Goal: Task Accomplishment & Management: Complete application form

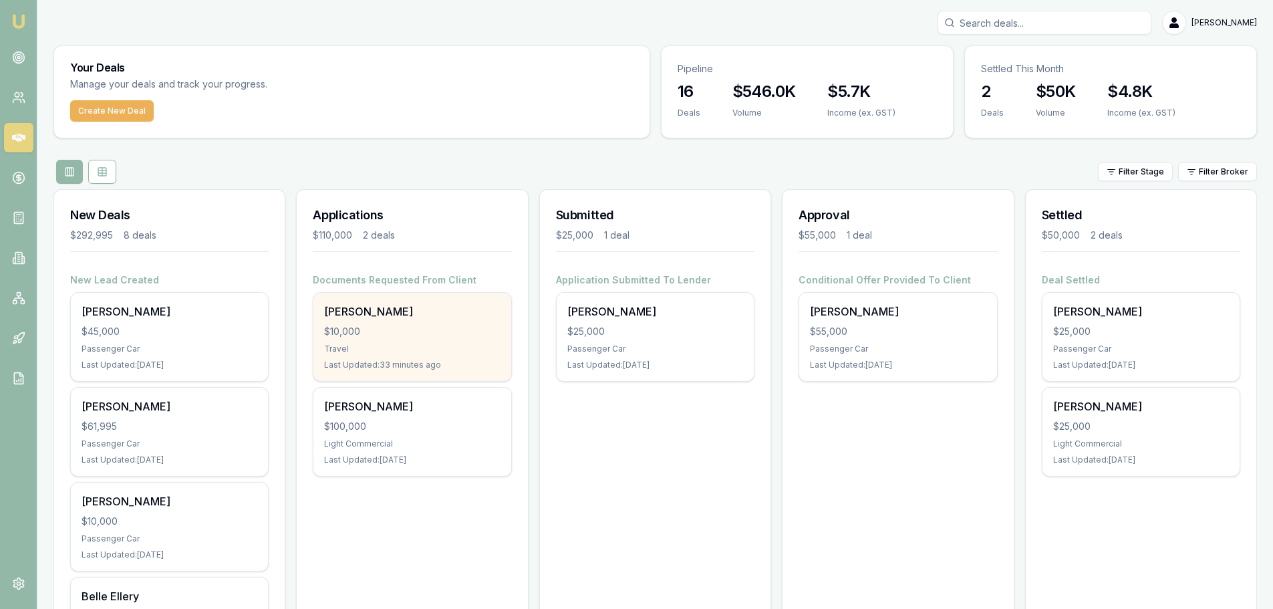
click at [382, 315] on div "[PERSON_NAME]" at bounding box center [412, 311] width 176 height 16
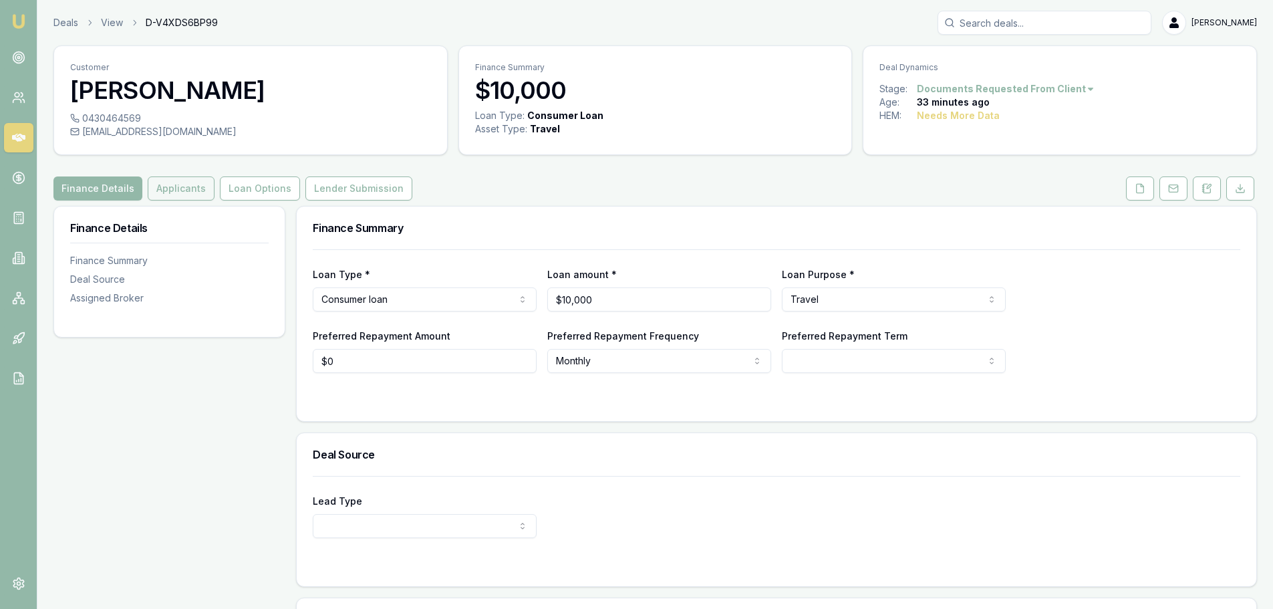
click at [178, 194] on button "Applicants" at bounding box center [181, 188] width 67 height 24
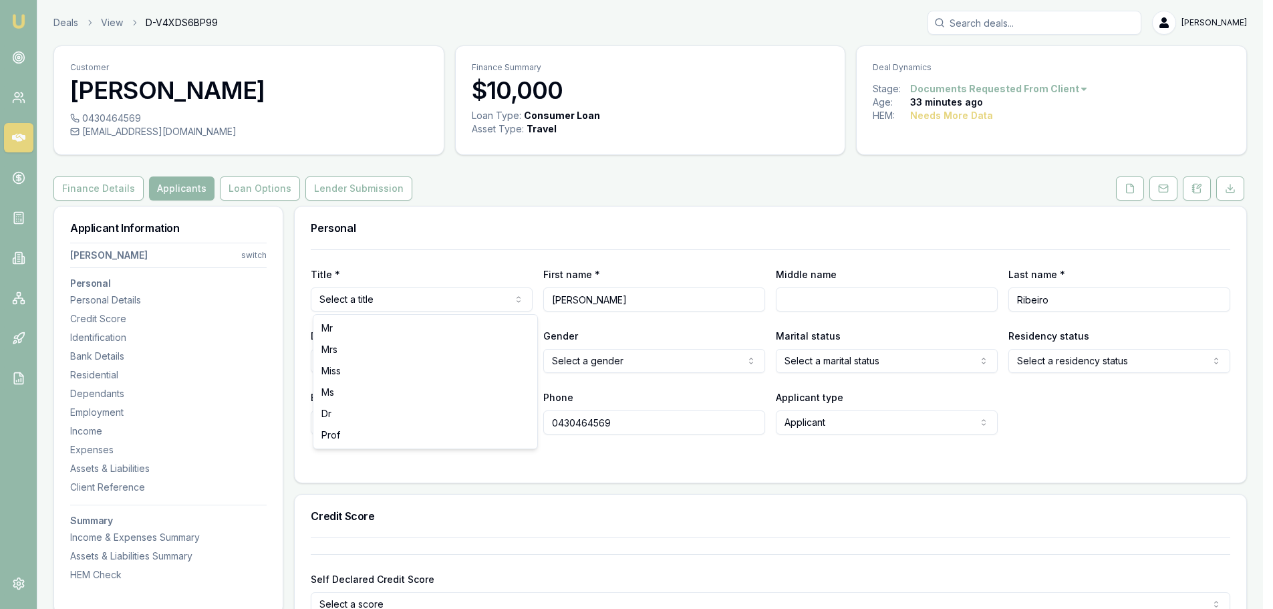
click at [380, 298] on html "Emu Broker Deals View D-V4XDS6BP99 Evette Abdo Toggle Menu Customer Philip Ribe…" at bounding box center [636, 304] width 1273 height 609
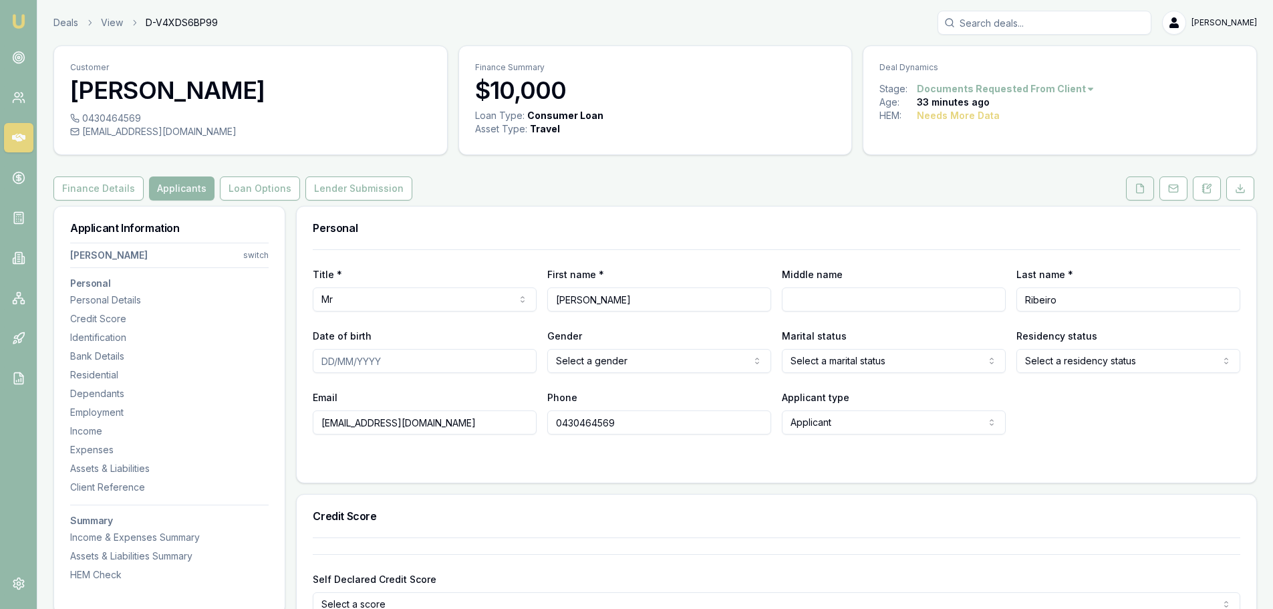
click at [1144, 191] on icon at bounding box center [1140, 188] width 7 height 9
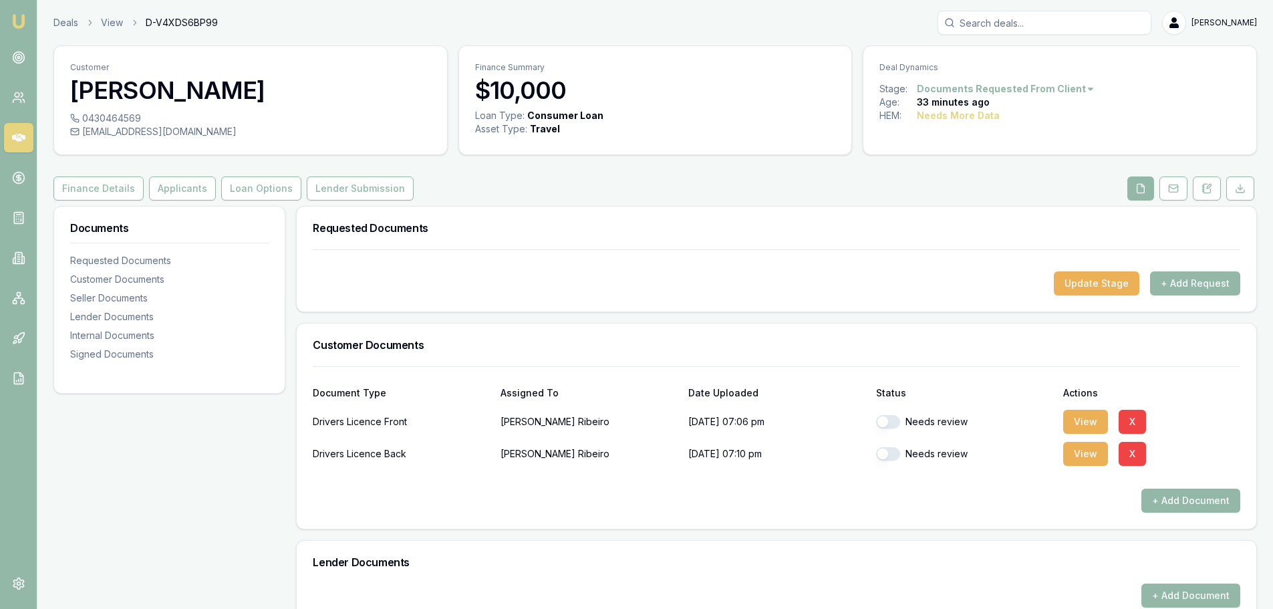
click at [878, 419] on button "button" at bounding box center [888, 421] width 24 height 13
checkbox input "true"
click at [885, 454] on button "button" at bounding box center [888, 453] width 24 height 13
checkbox input "true"
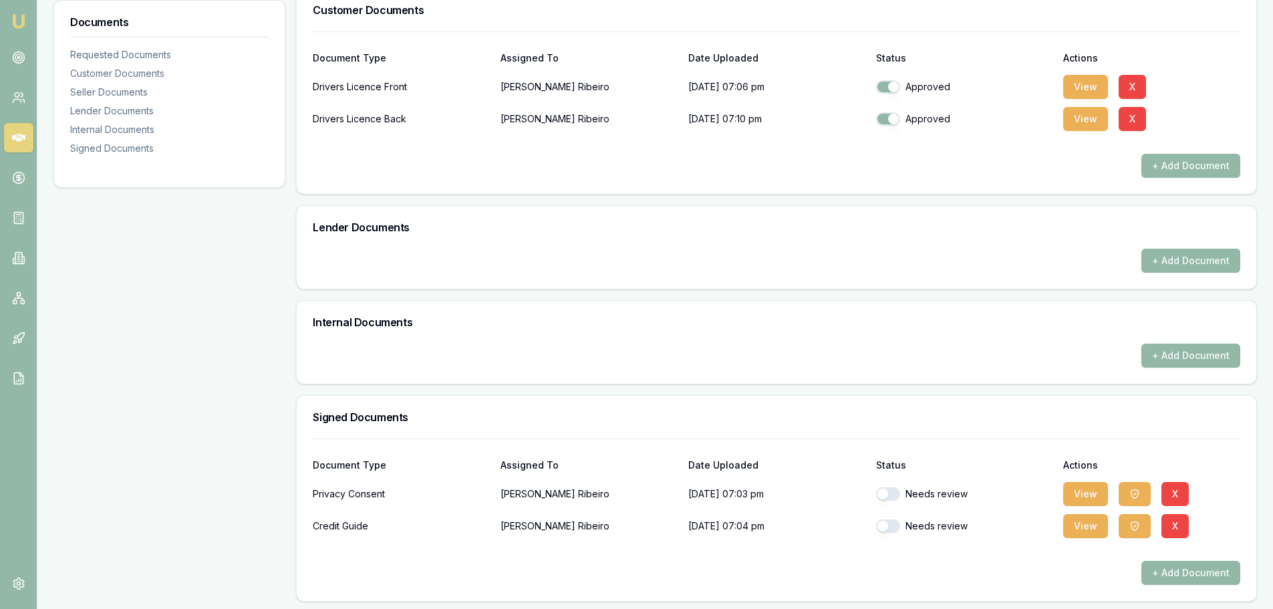
scroll to position [338, 0]
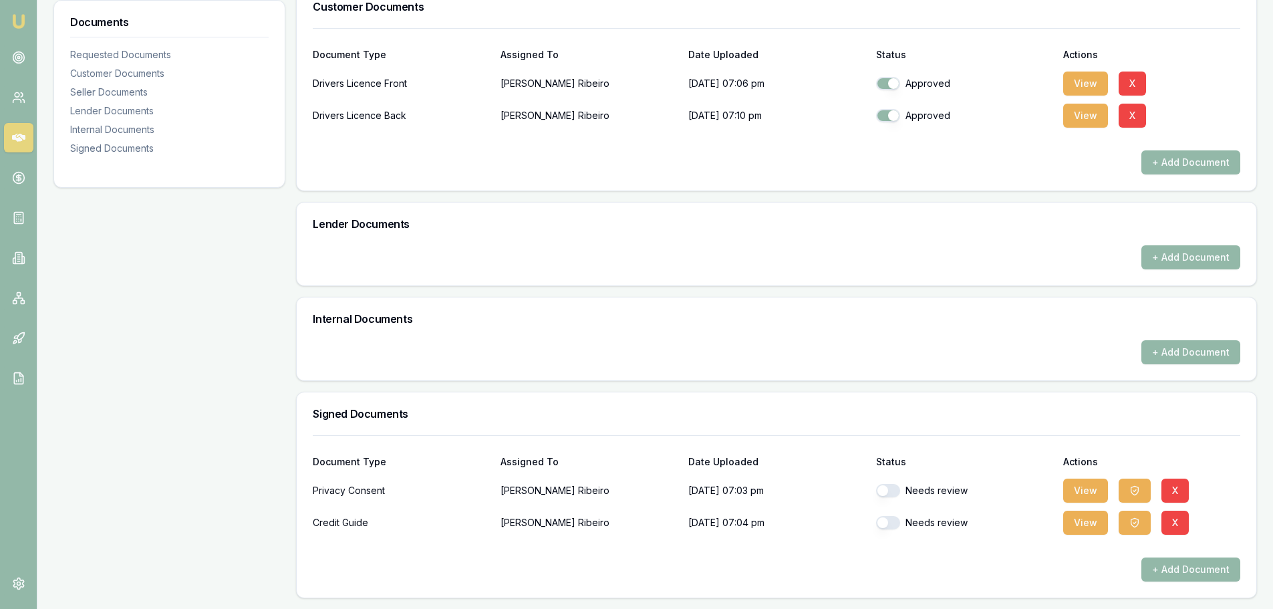
click at [887, 486] on button "button" at bounding box center [888, 490] width 24 height 13
checkbox input "true"
click at [886, 525] on button "button" at bounding box center [888, 522] width 24 height 13
checkbox input "true"
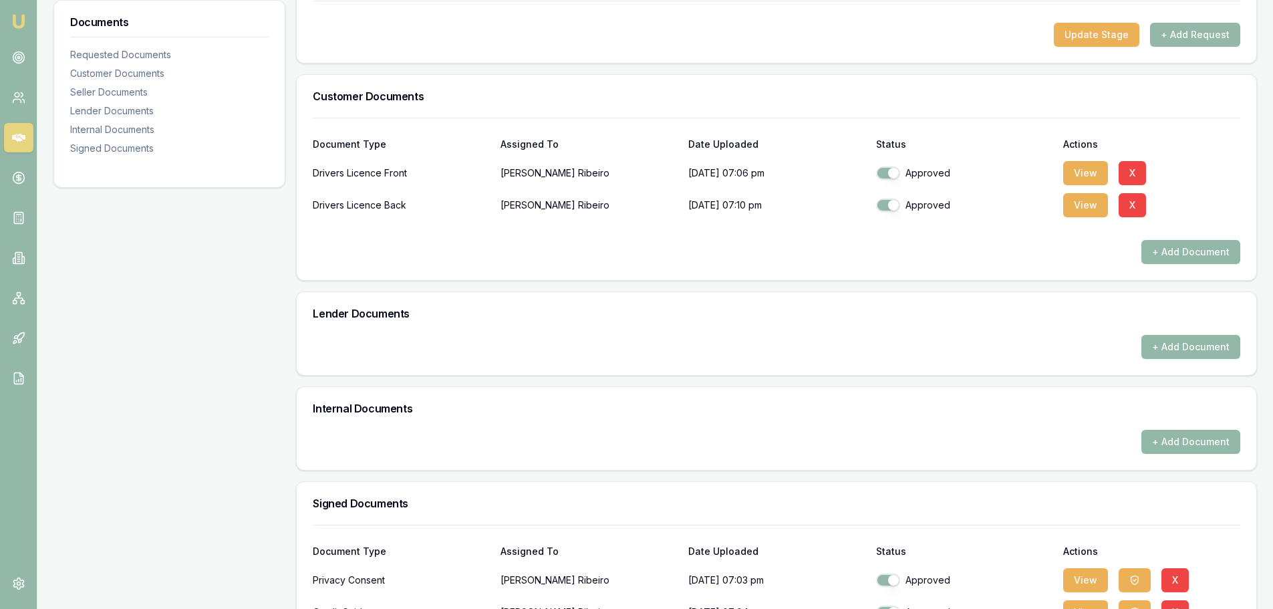
scroll to position [71, 0]
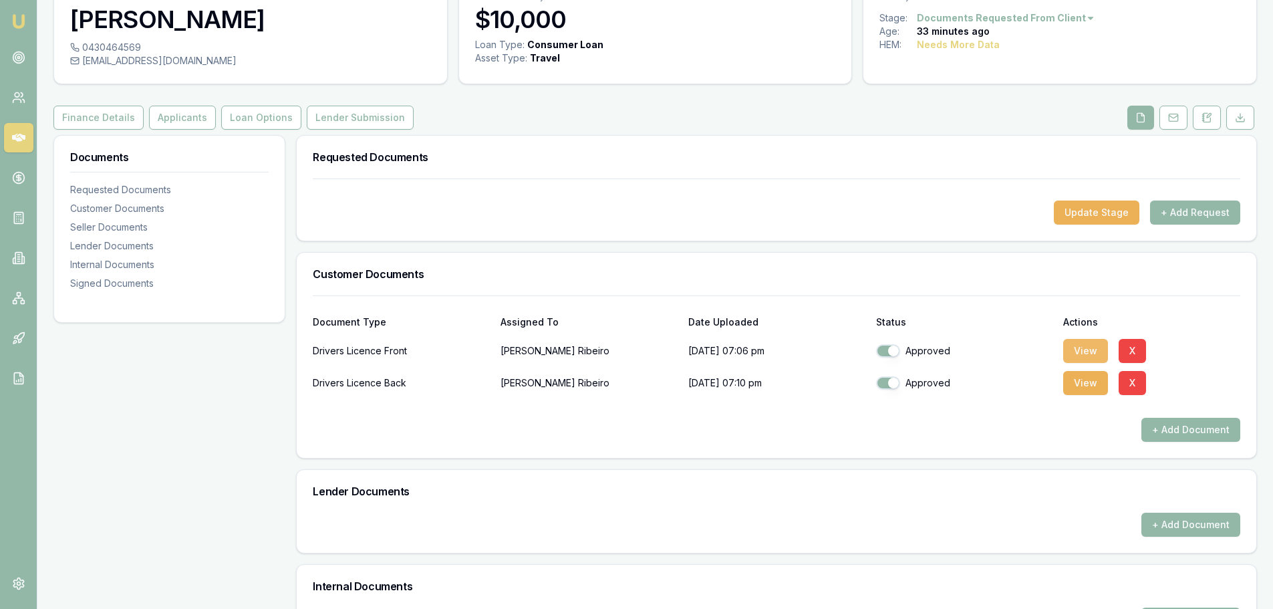
click at [1092, 352] on button "View" at bounding box center [1086, 351] width 45 height 24
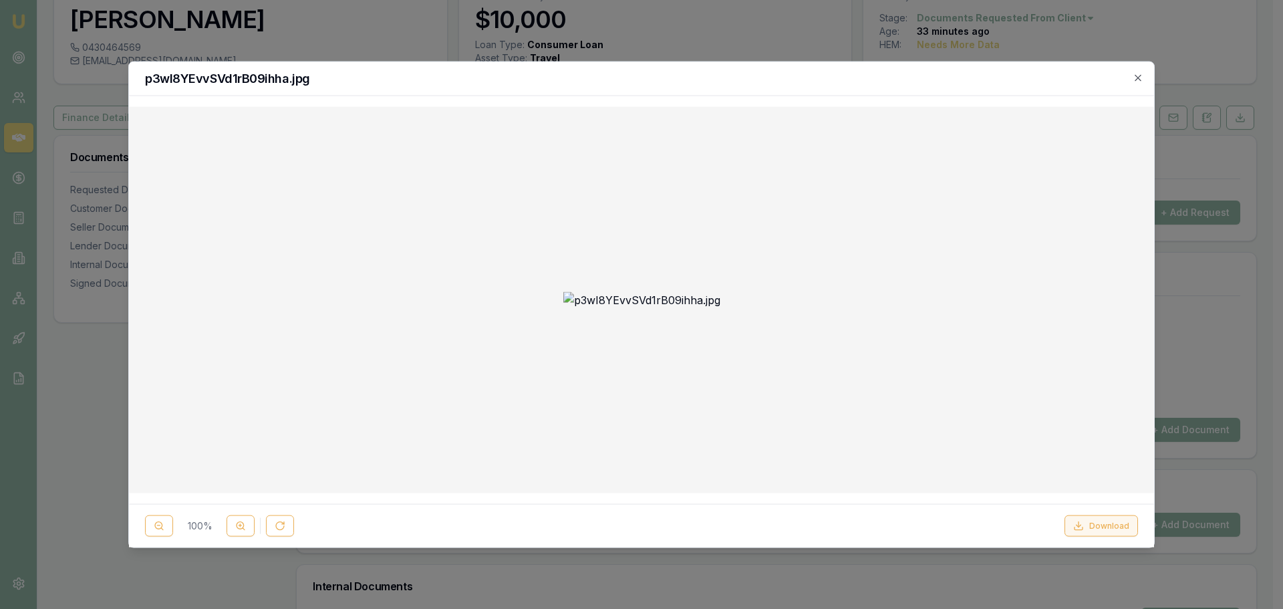
click at [1106, 524] on button "Download" at bounding box center [1102, 525] width 74 height 21
click at [1140, 78] on icon "button" at bounding box center [1138, 77] width 11 height 11
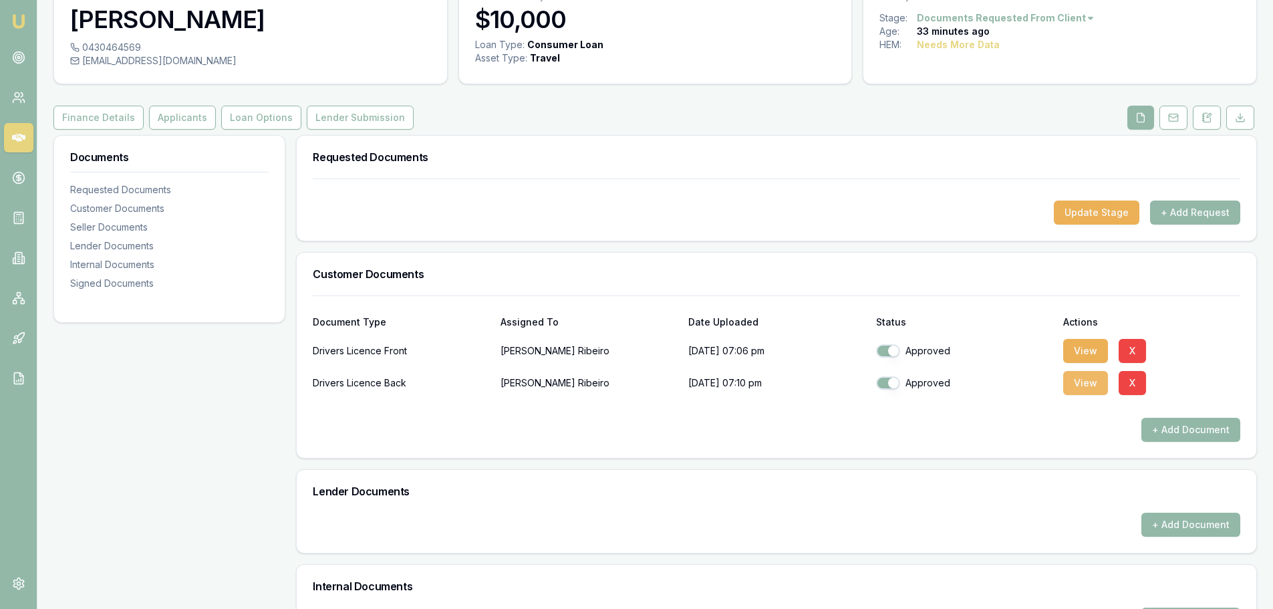
click at [1090, 386] on button "View" at bounding box center [1086, 383] width 45 height 24
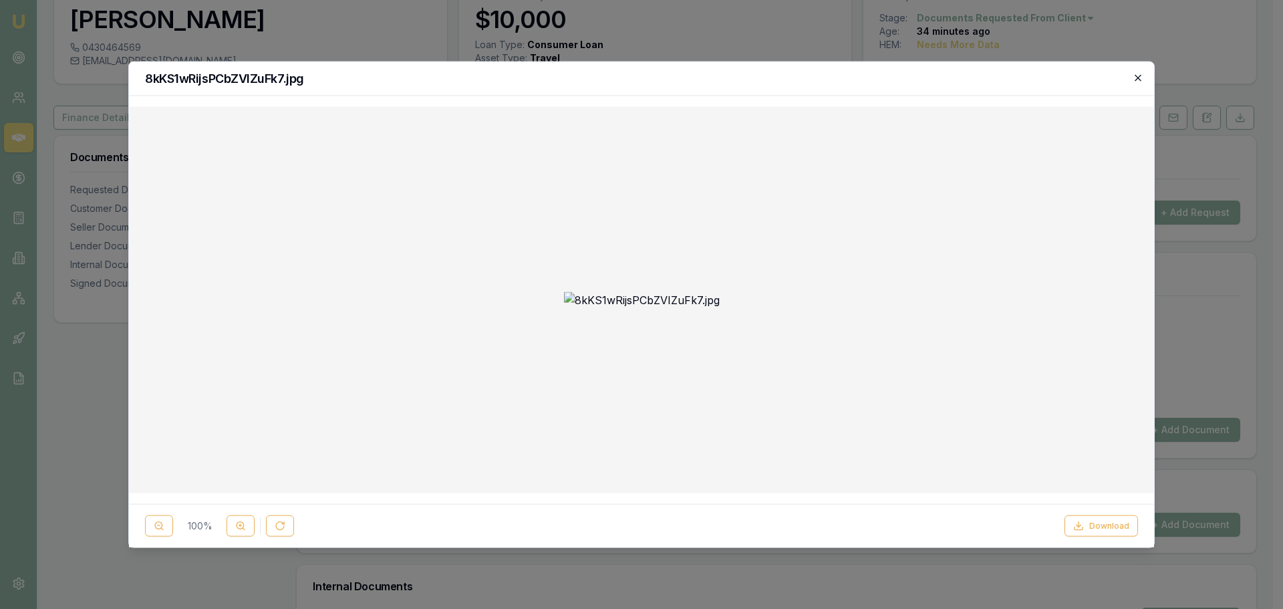
click at [1138, 77] on icon "button" at bounding box center [1138, 77] width 11 height 11
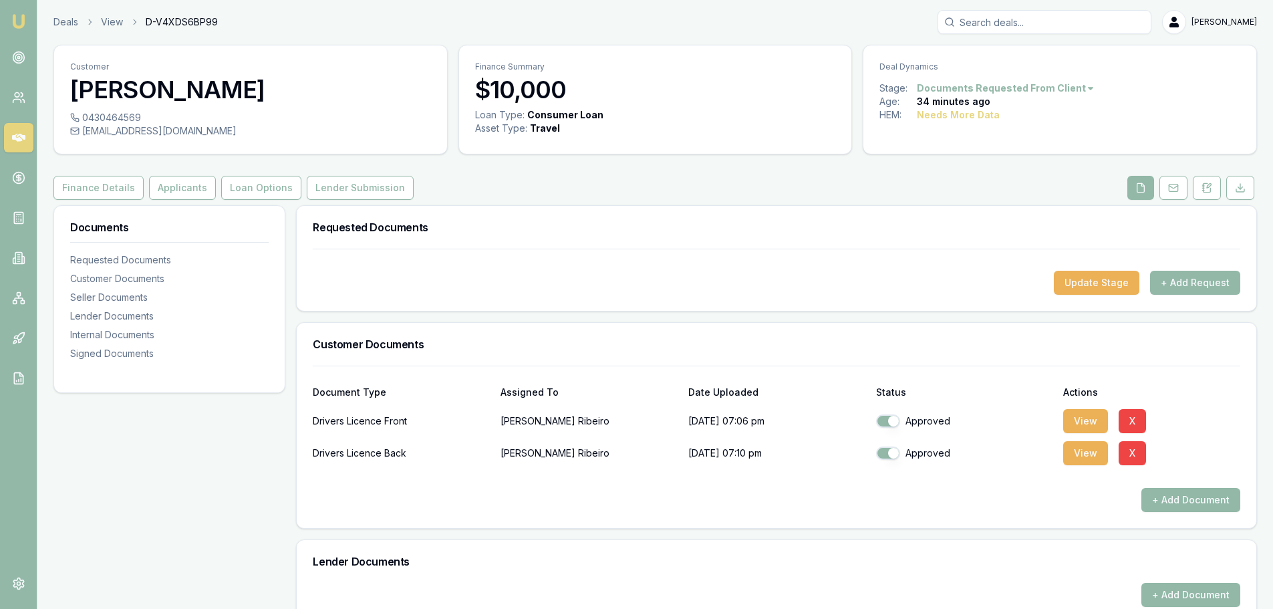
scroll to position [0, 0]
drag, startPoint x: 176, startPoint y: 188, endPoint x: 204, endPoint y: 193, distance: 28.6
click at [176, 187] on button "Applicants" at bounding box center [182, 188] width 67 height 24
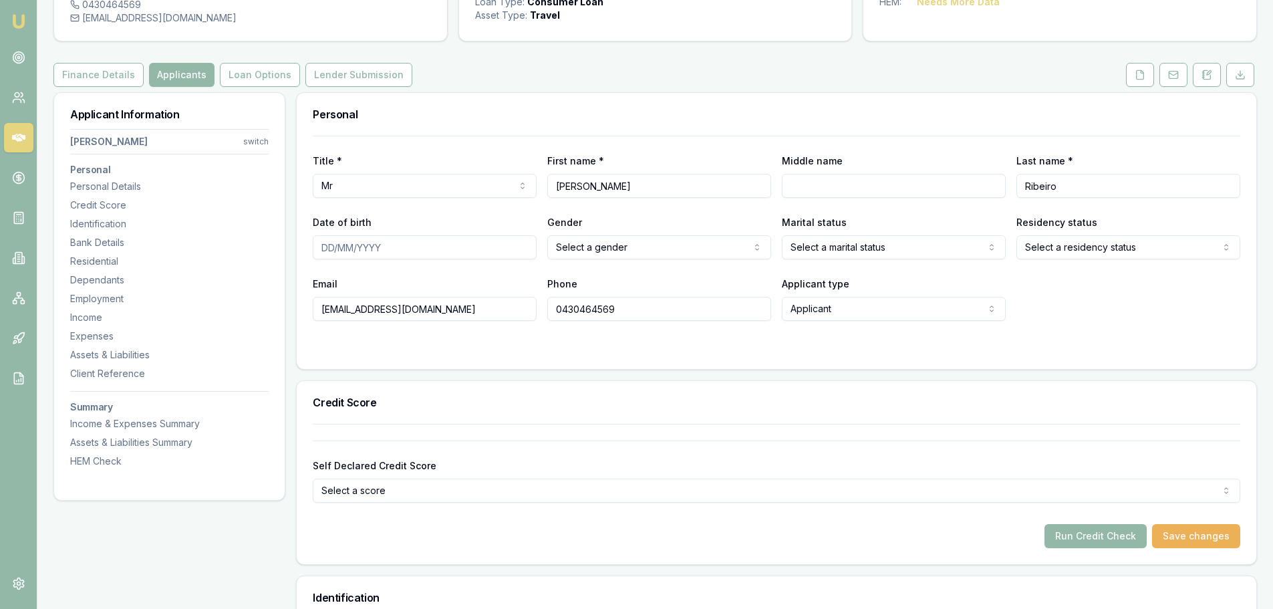
scroll to position [134, 0]
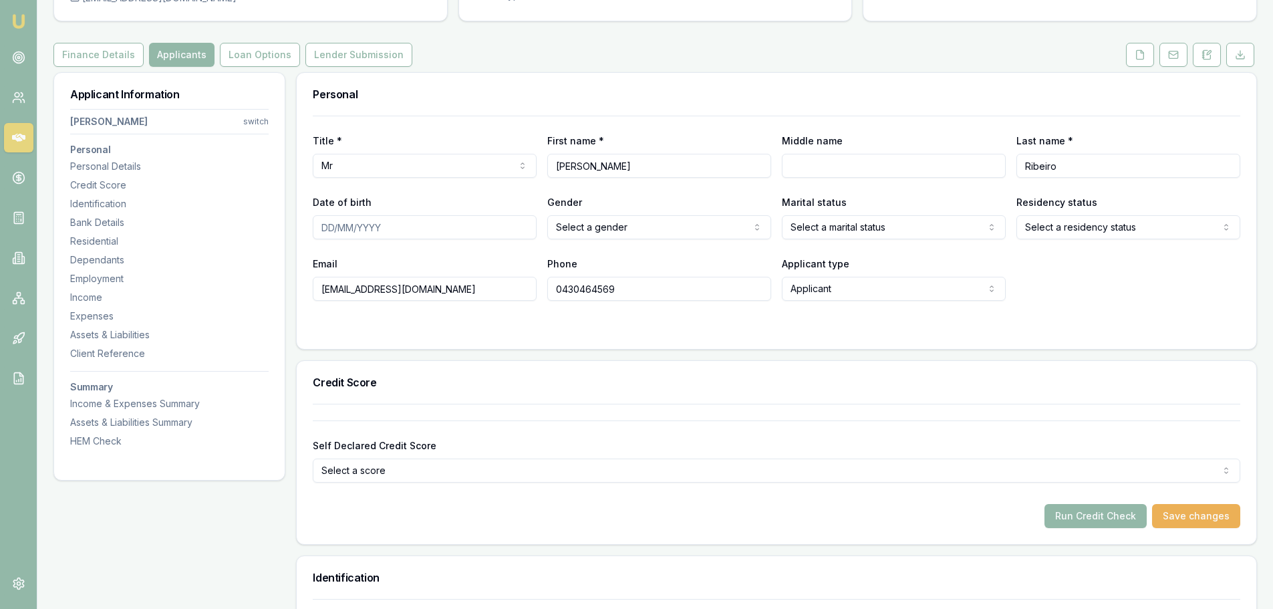
click at [330, 230] on input "Date of birth" at bounding box center [425, 227] width 224 height 24
type input "29/11/1991"
click at [594, 230] on html "Emu Broker Deals View D-V4XDS6BP99 Evette Abdo Toggle Menu Customer Philip Ribe…" at bounding box center [636, 170] width 1273 height 609
click at [820, 232] on html "Emu Broker Deals View D-V4XDS6BP99 Evette Abdo Toggle Menu Customer Philip Ribe…" at bounding box center [636, 170] width 1273 height 609
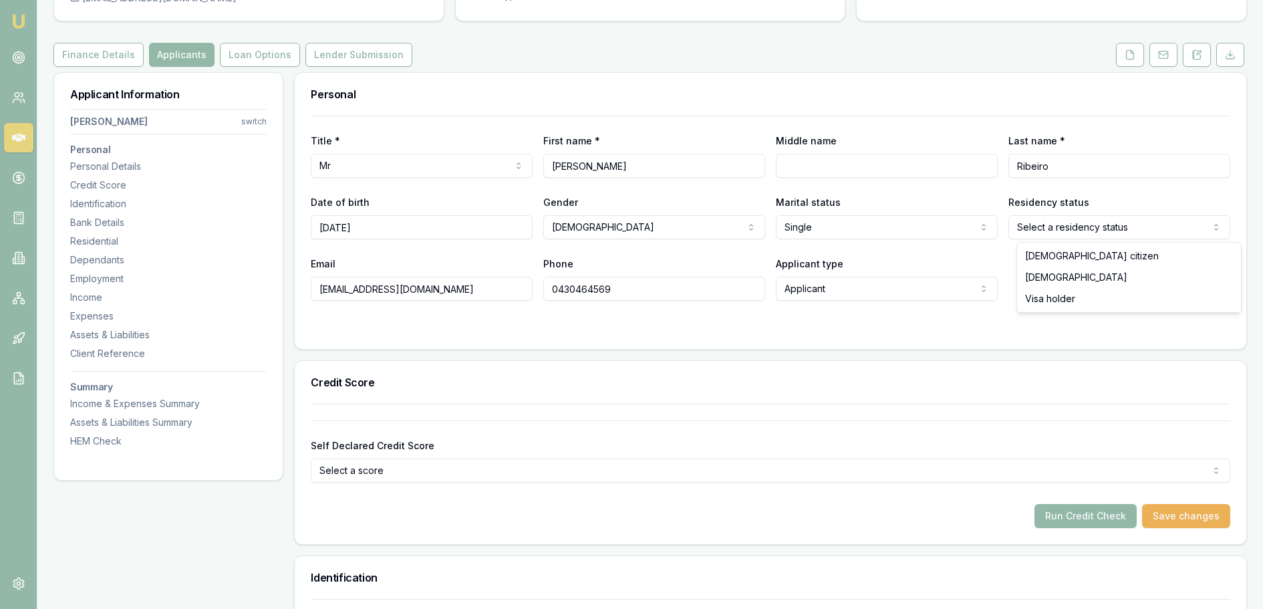
click at [1047, 233] on html "Emu Broker Deals View D-V4XDS6BP99 Evette Abdo Toggle Menu Customer Philip Ribe…" at bounding box center [636, 170] width 1273 height 609
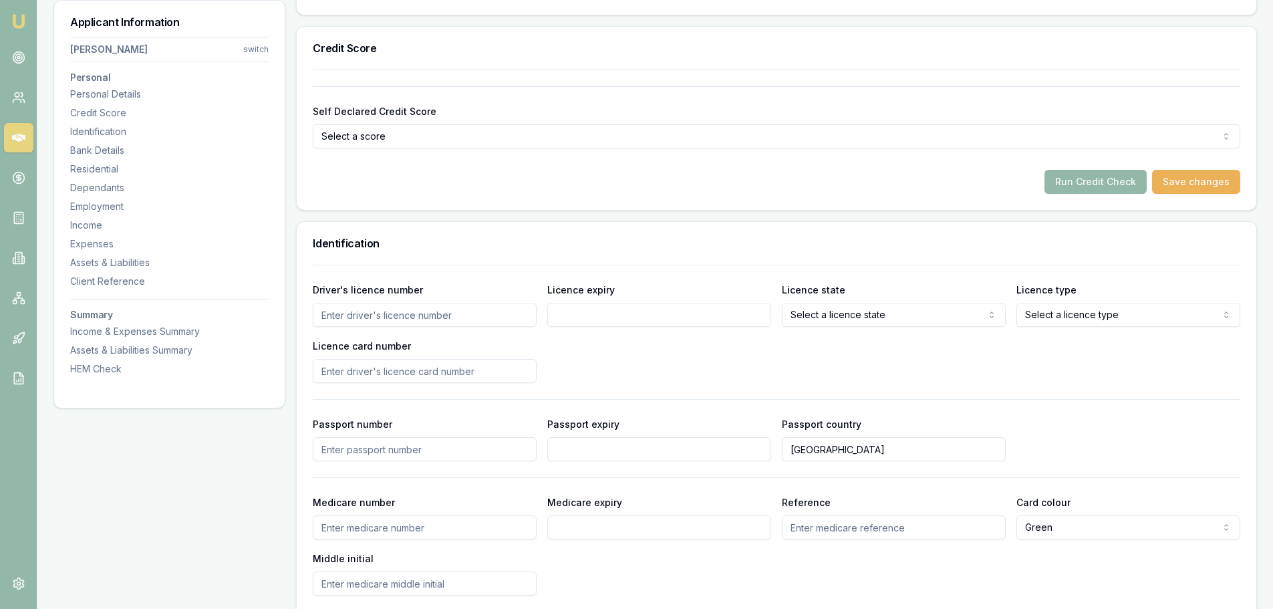
scroll to position [535, 0]
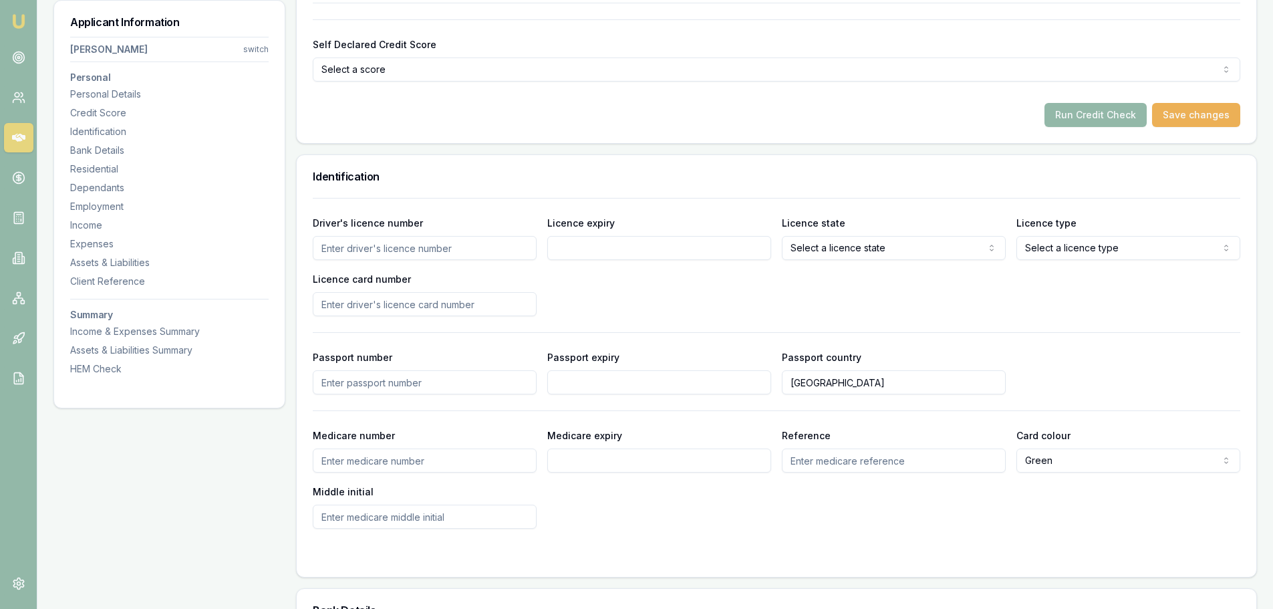
click at [342, 252] on input "Driver's licence number" at bounding box center [425, 248] width 224 height 24
type input "15943104"
click at [590, 252] on input "Licence expiry" at bounding box center [659, 248] width 224 height 24
type input "16/07/2027"
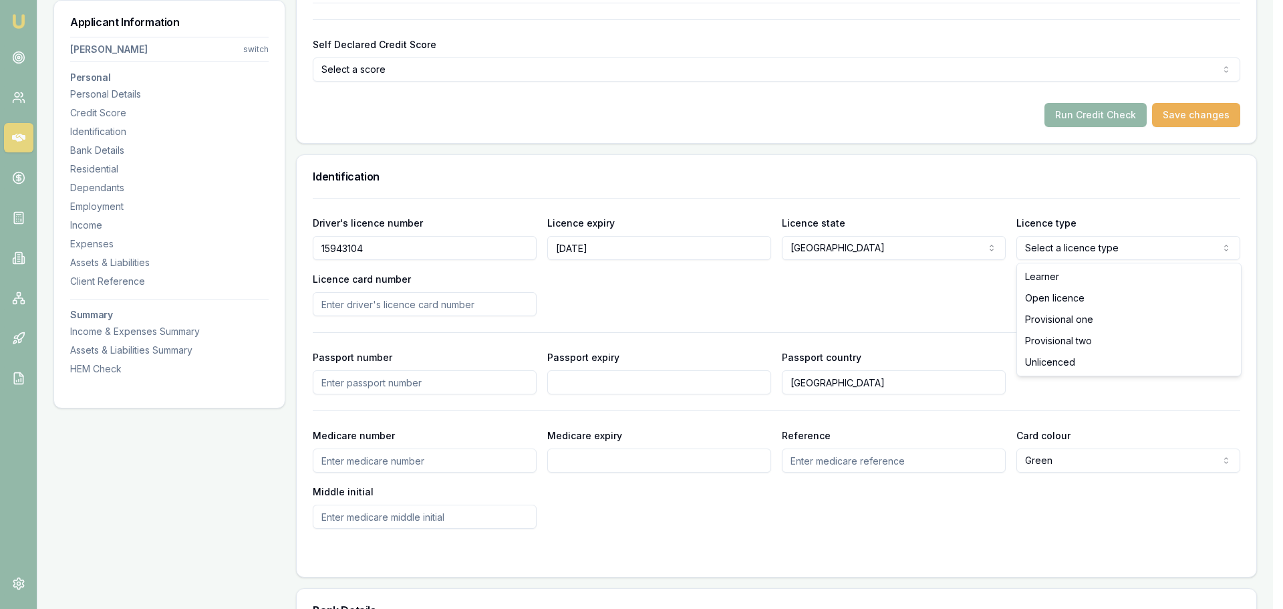
select select "OPEN_LICENCE"
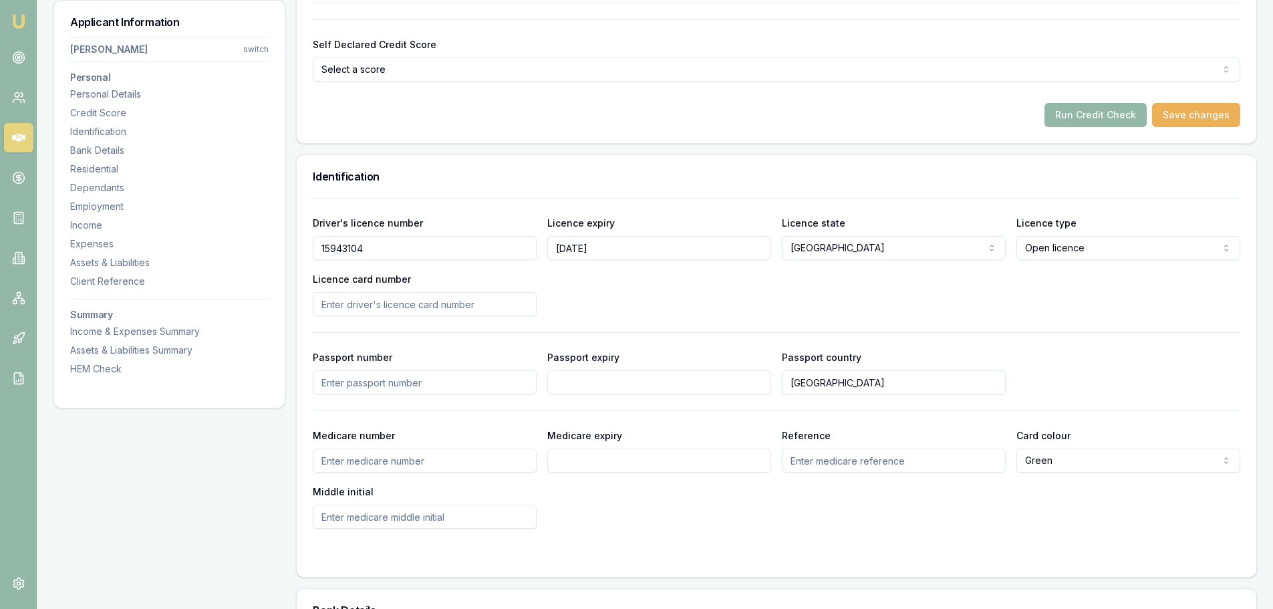
click at [334, 305] on input "Licence card number" at bounding box center [425, 304] width 224 height 24
type input "2053260965"
click at [686, 283] on div "Driver's licence number 15943104 Licence expiry 16/07/2027 Licence state NSW NS…" at bounding box center [777, 266] width 928 height 102
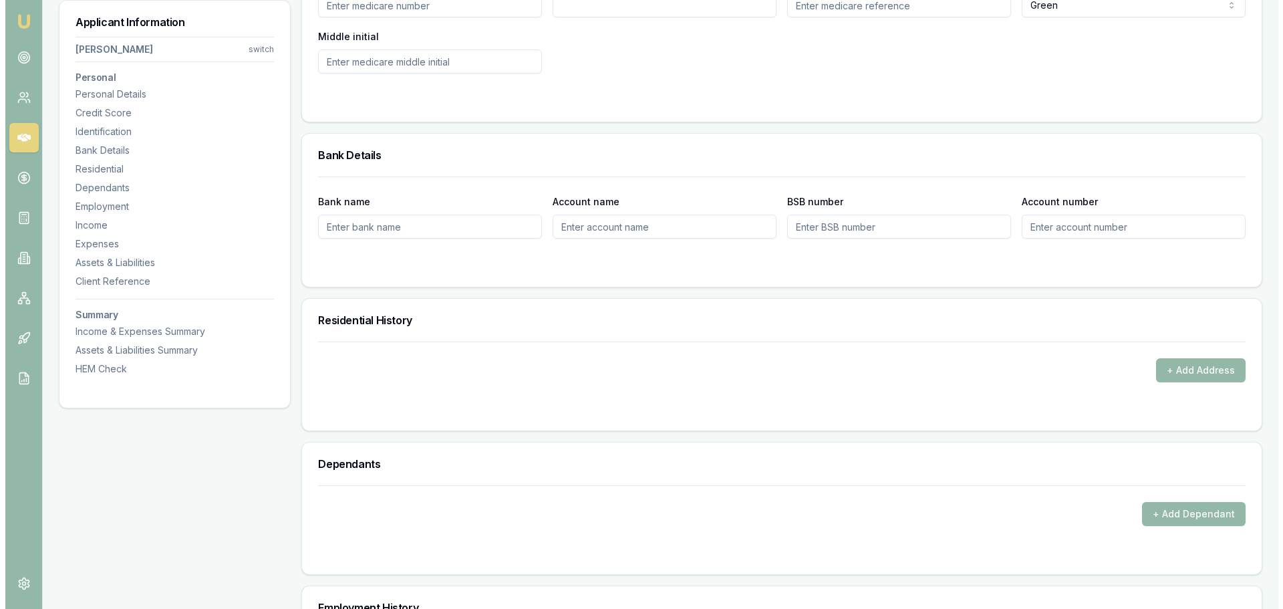
scroll to position [1070, 0]
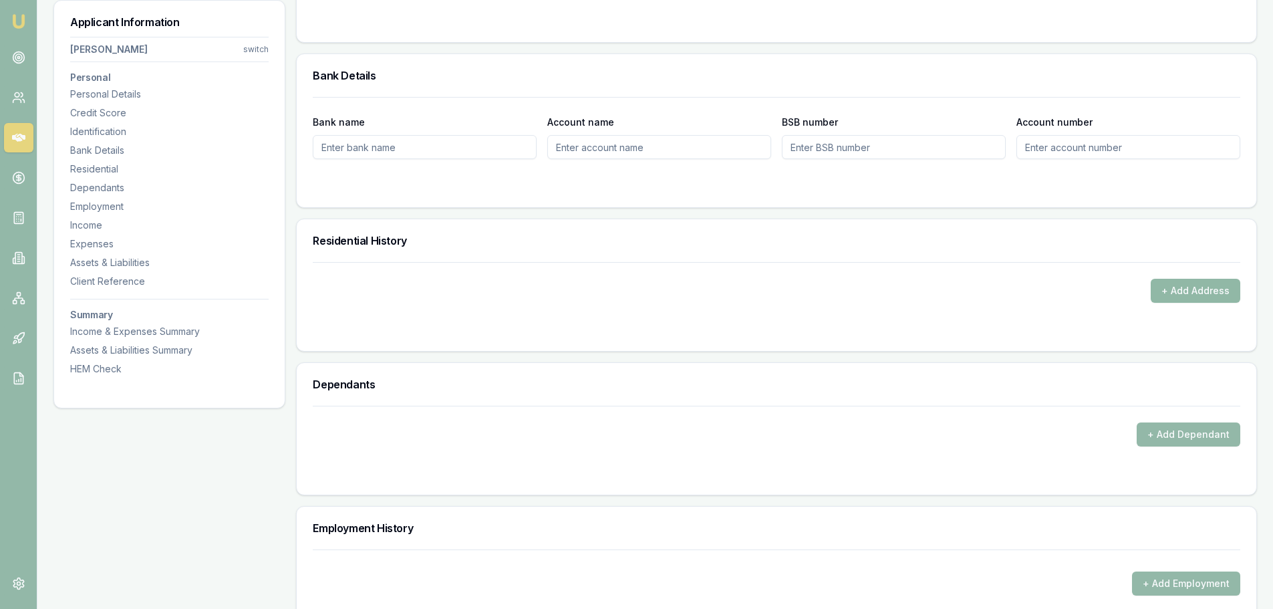
click at [1187, 291] on button "+ Add Address" at bounding box center [1196, 291] width 90 height 24
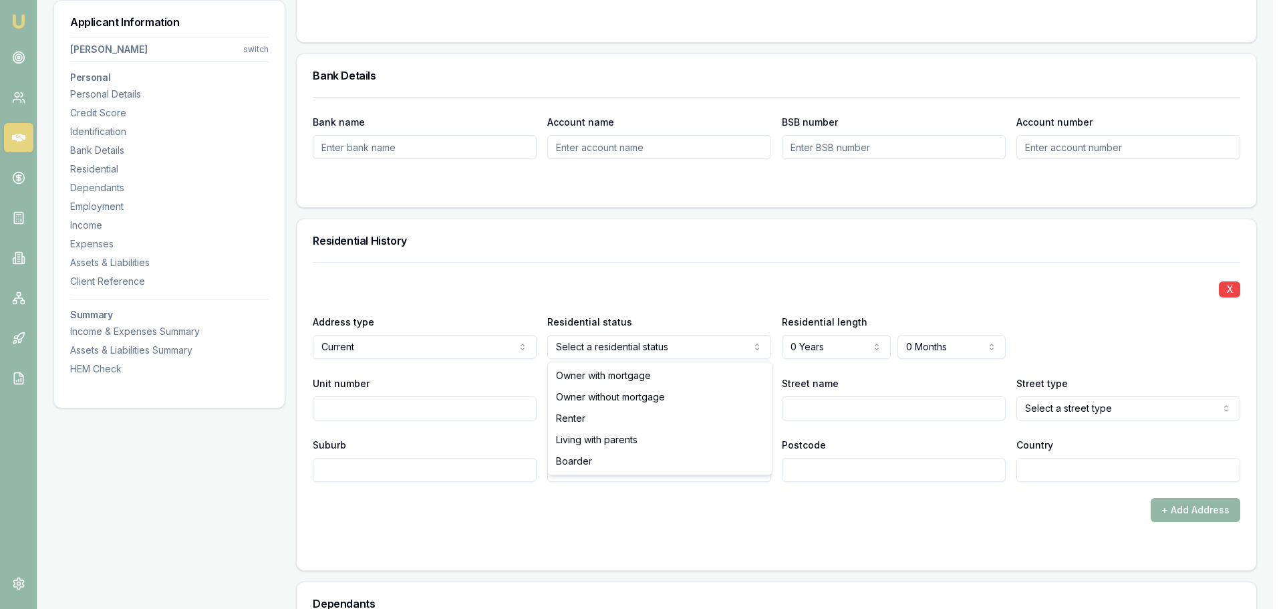
select select "RENTER"
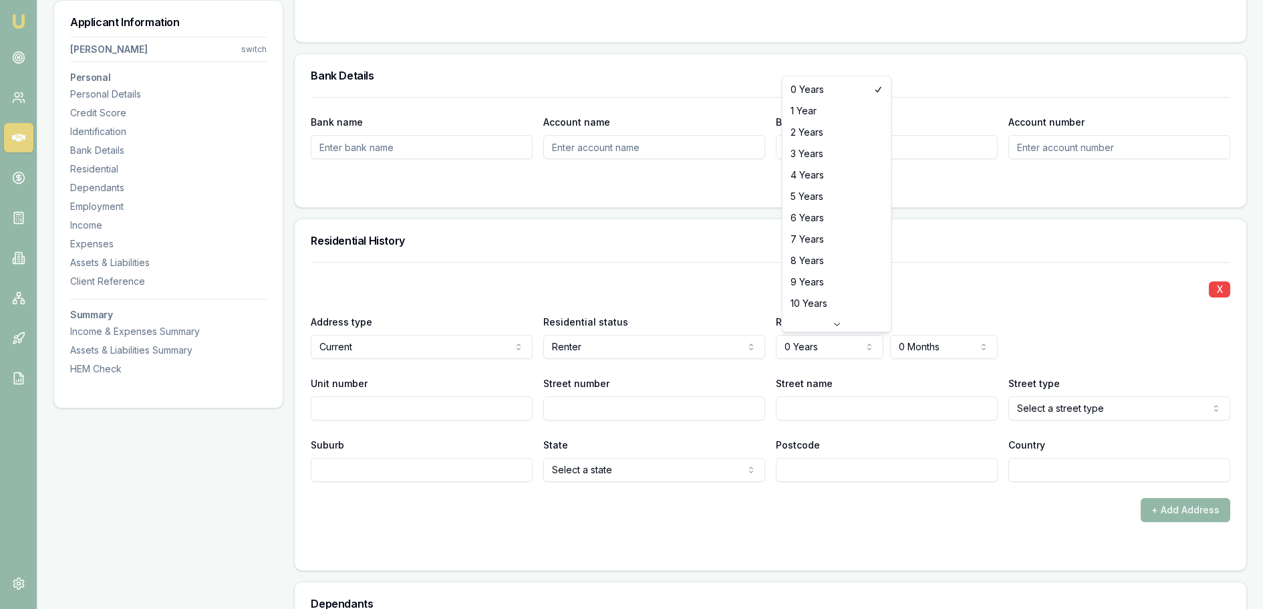
select select "3"
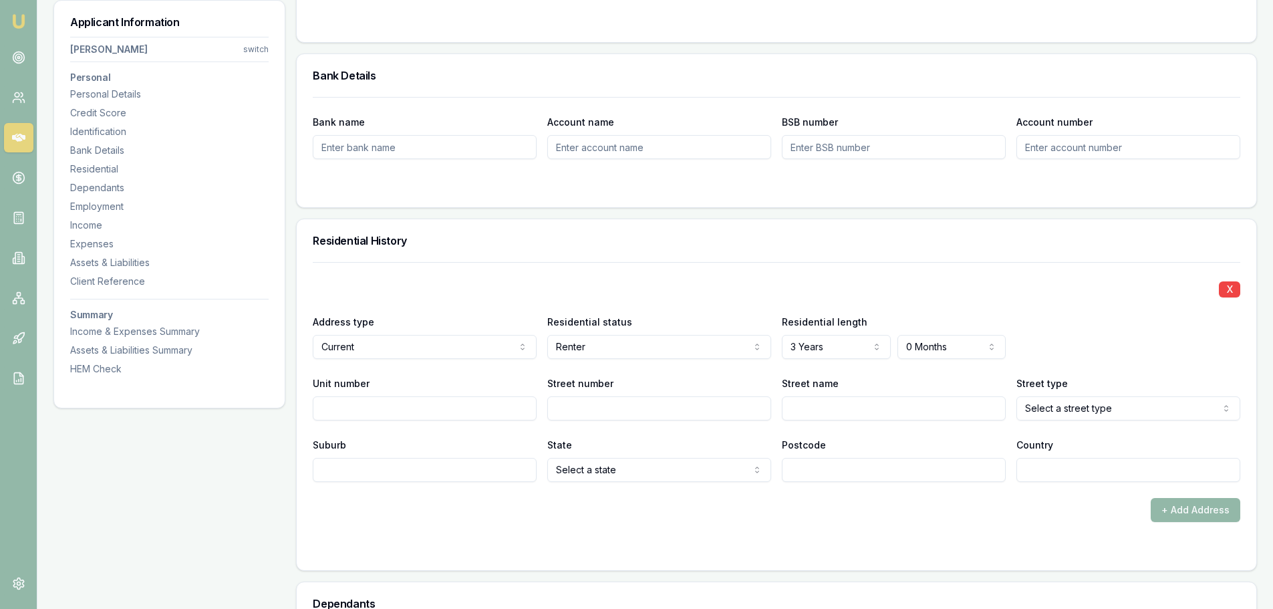
click at [563, 412] on input "Street number" at bounding box center [659, 408] width 224 height 24
type input "59"
click at [831, 414] on input "Street name" at bounding box center [894, 408] width 224 height 24
type input "Burrell"
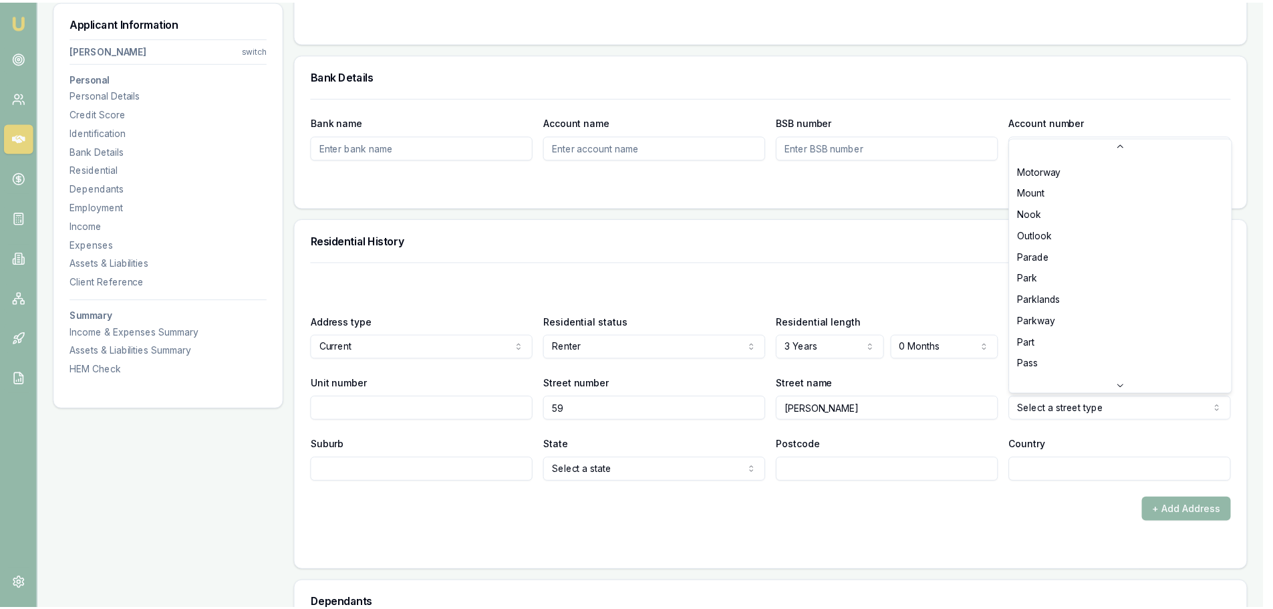
scroll to position [2311, 0]
select select "Parade"
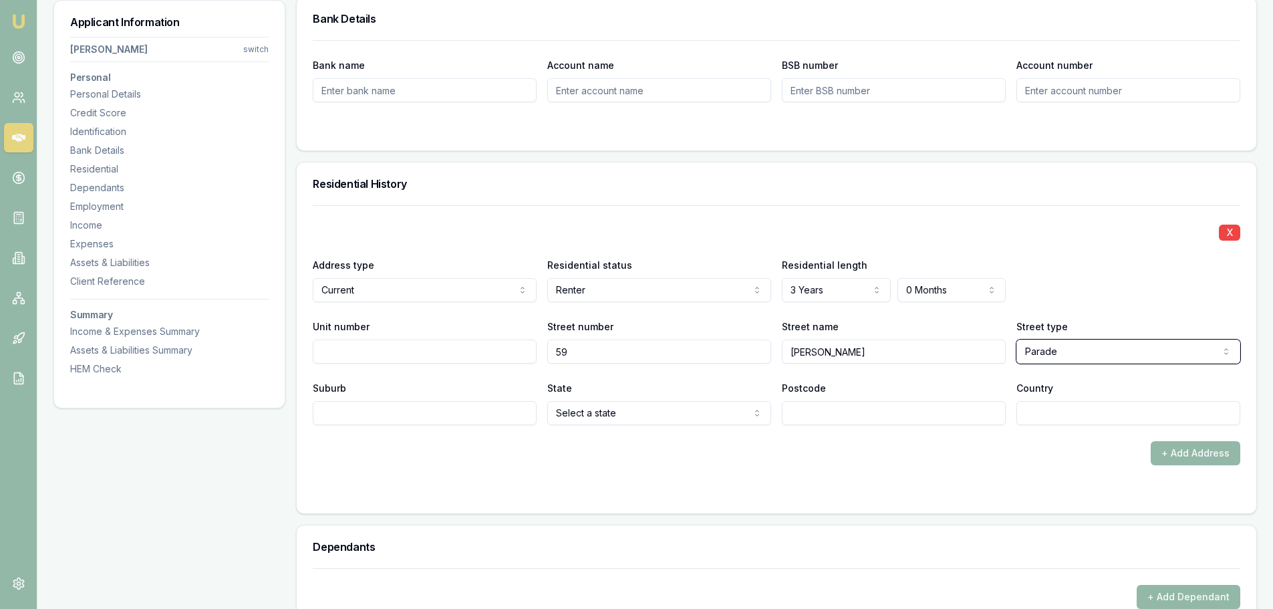
scroll to position [1203, 0]
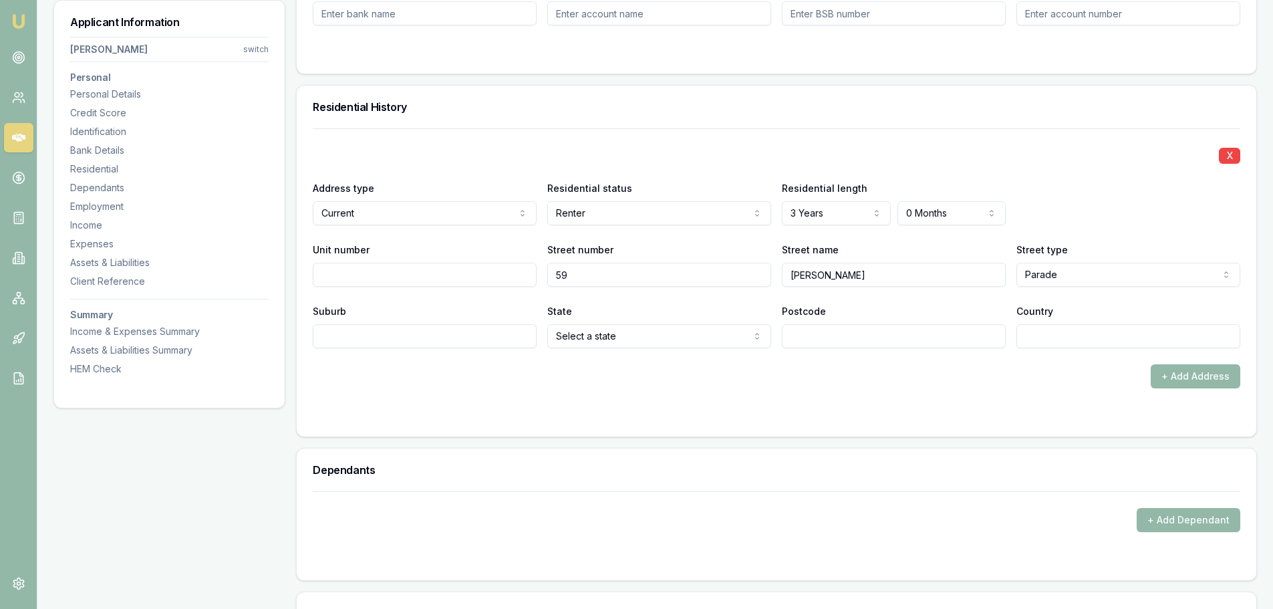
click at [336, 332] on input "Suburb" at bounding box center [425, 336] width 224 height 24
type input "Blacktown"
click at [815, 341] on input "Postcode" at bounding box center [894, 336] width 224 height 24
type input "2148"
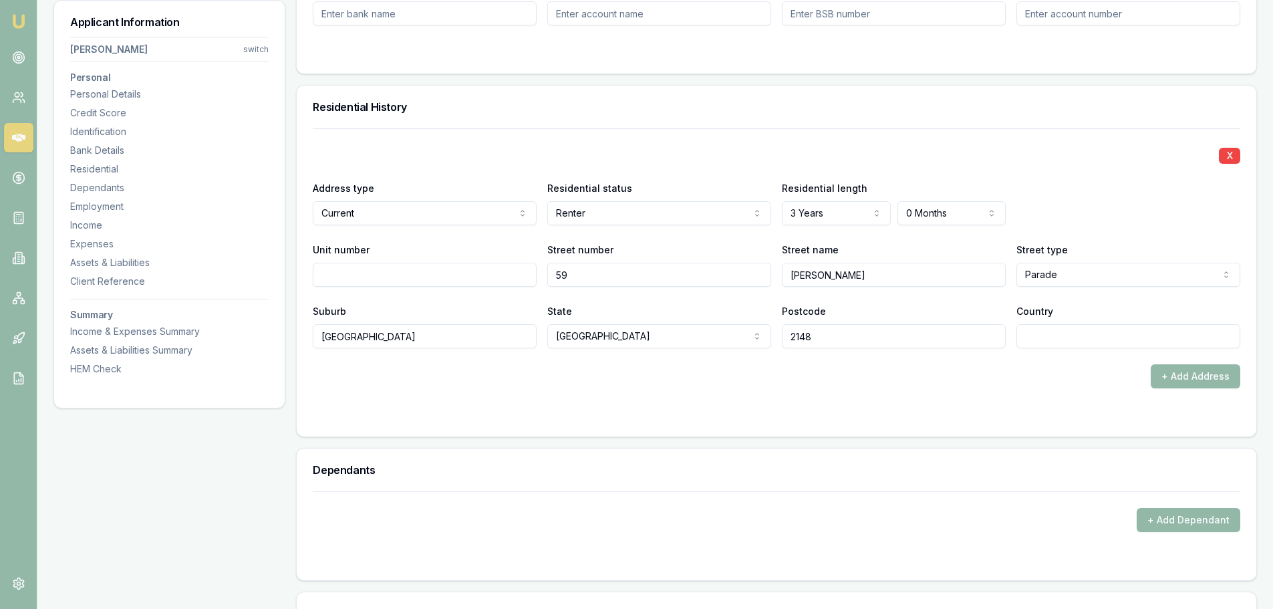
click at [838, 380] on div "+ Add Address" at bounding box center [777, 376] width 928 height 24
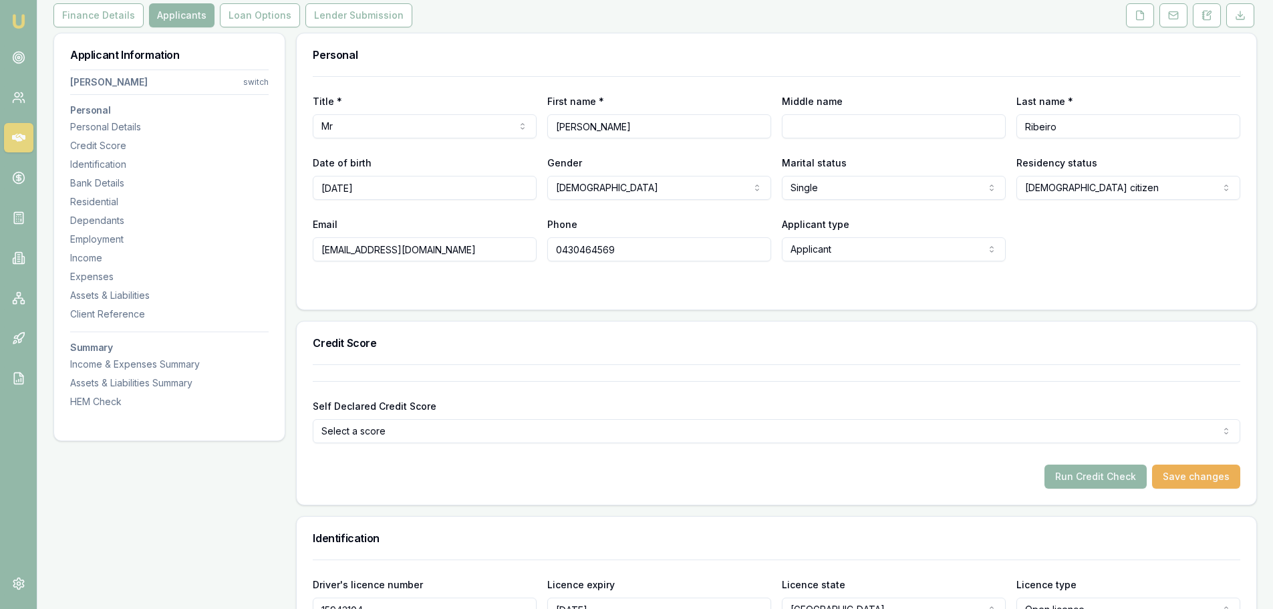
scroll to position [171, 0]
click at [1186, 483] on button "Save changes" at bounding box center [1196, 479] width 88 height 24
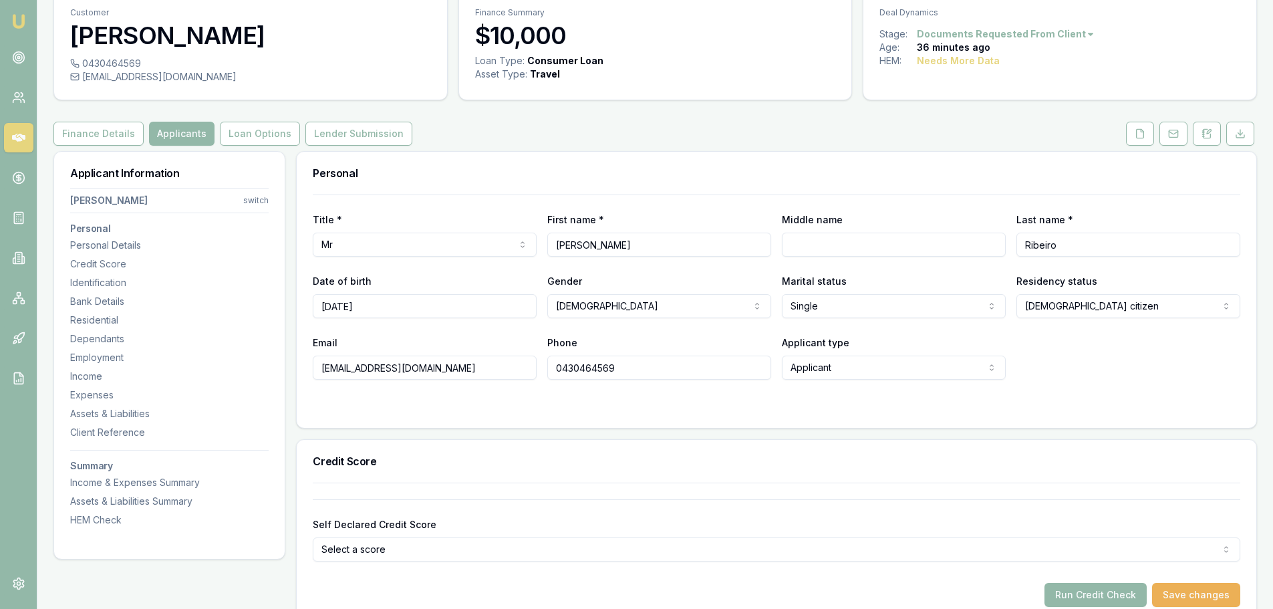
scroll to position [0, 0]
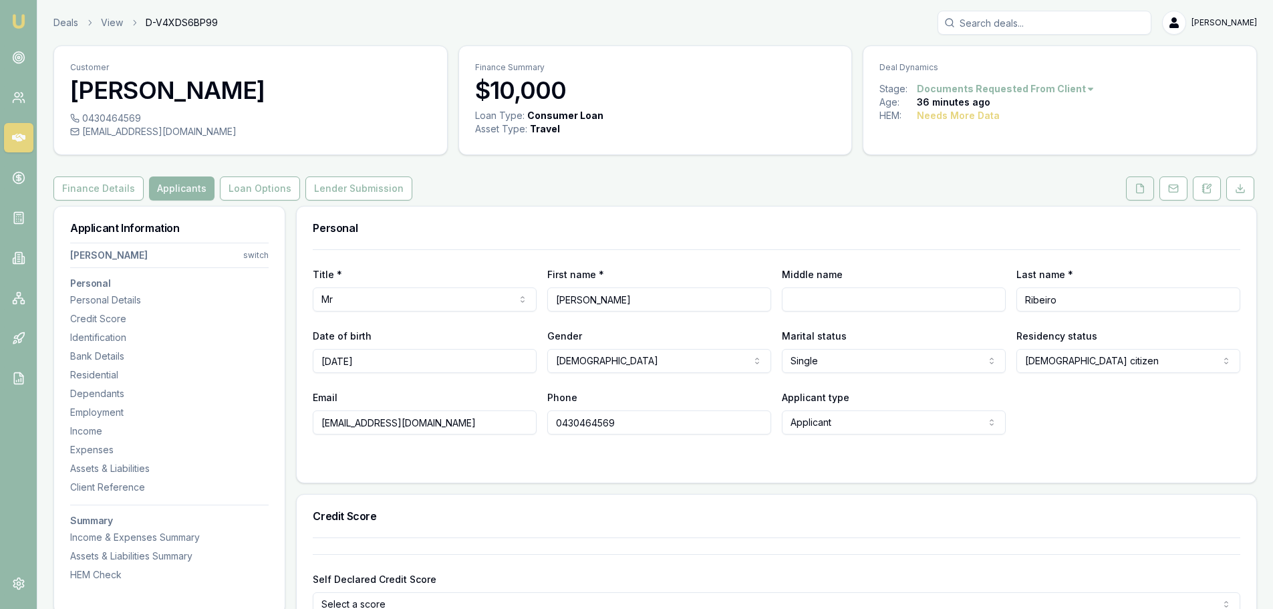
click at [1139, 196] on button at bounding box center [1140, 188] width 28 height 24
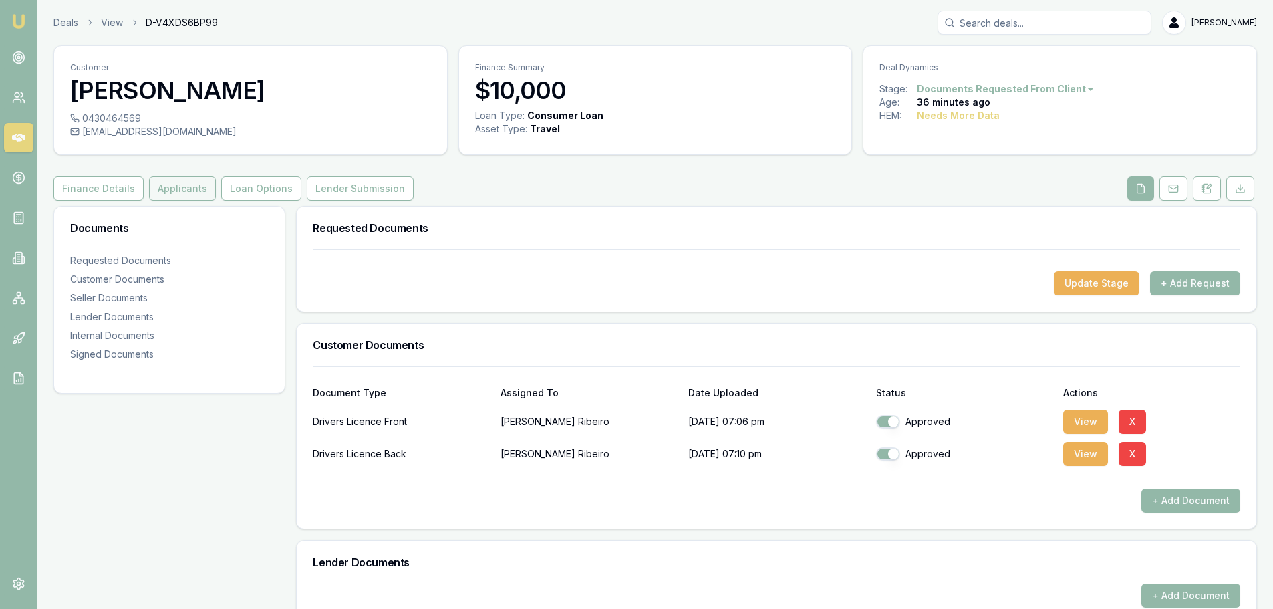
click at [173, 193] on button "Applicants" at bounding box center [182, 188] width 67 height 24
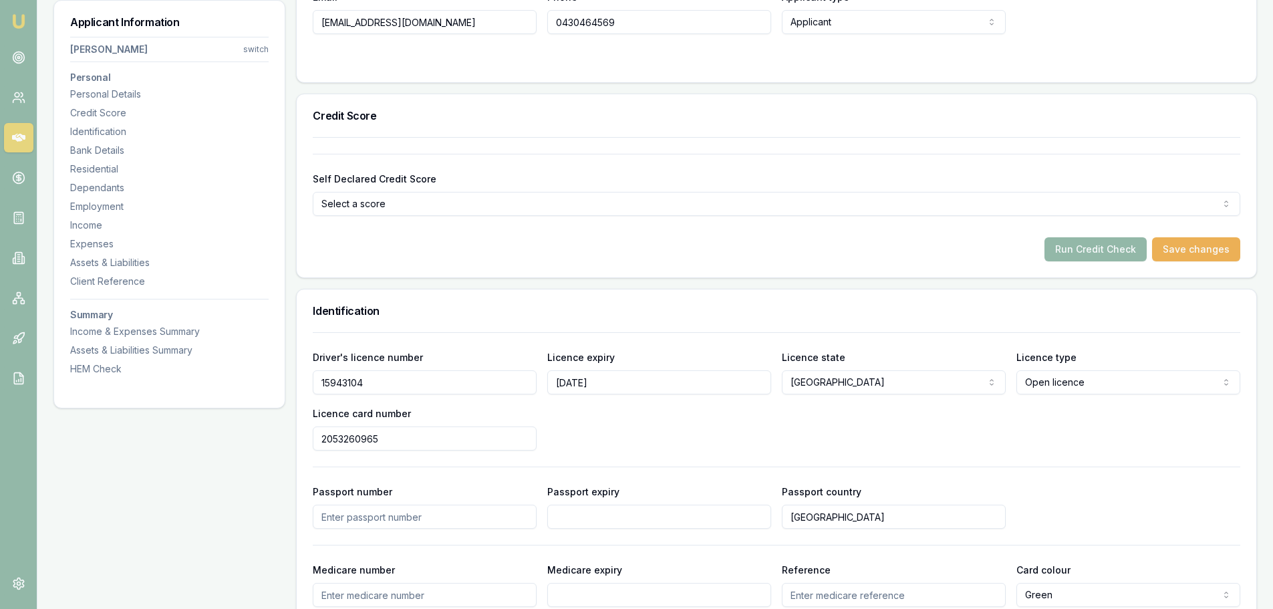
scroll to position [401, 0]
click at [1088, 243] on button "Run Credit Check" at bounding box center [1096, 249] width 102 height 24
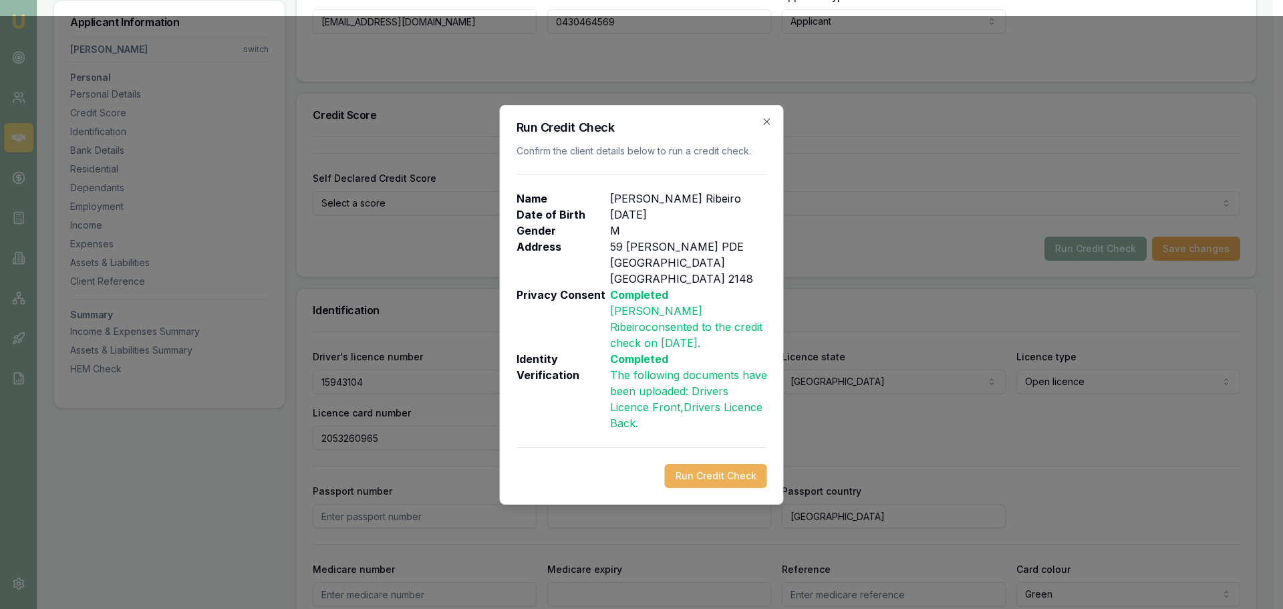
click at [714, 464] on button "Run Credit Check" at bounding box center [716, 476] width 102 height 24
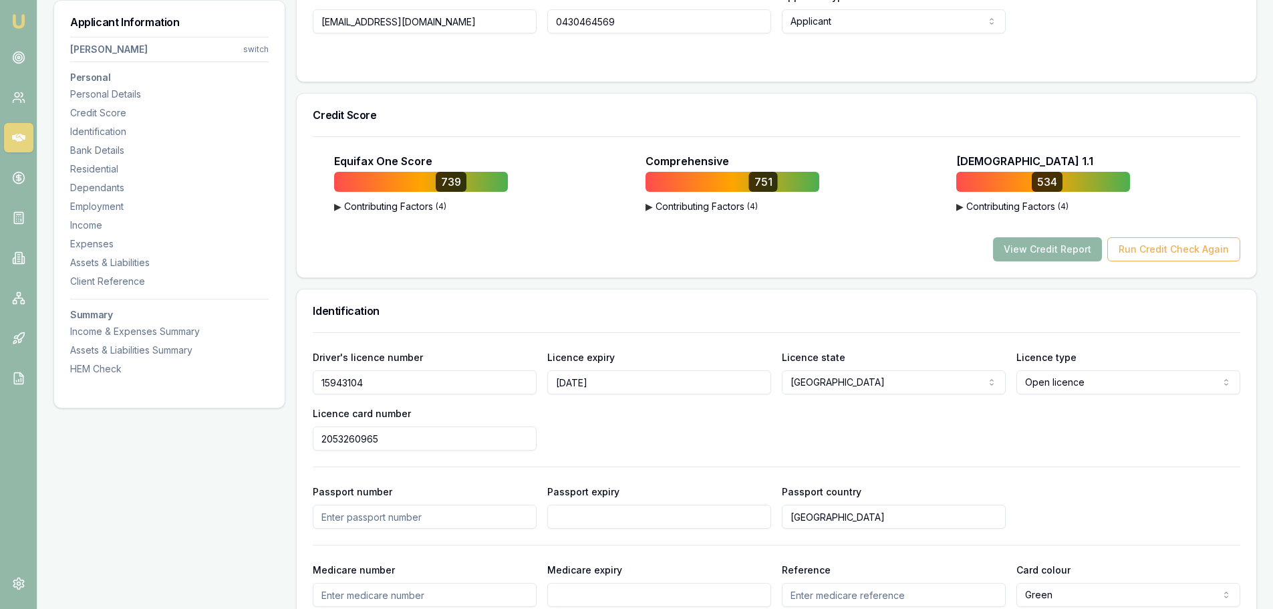
click at [1032, 252] on button "View Credit Report" at bounding box center [1047, 249] width 109 height 24
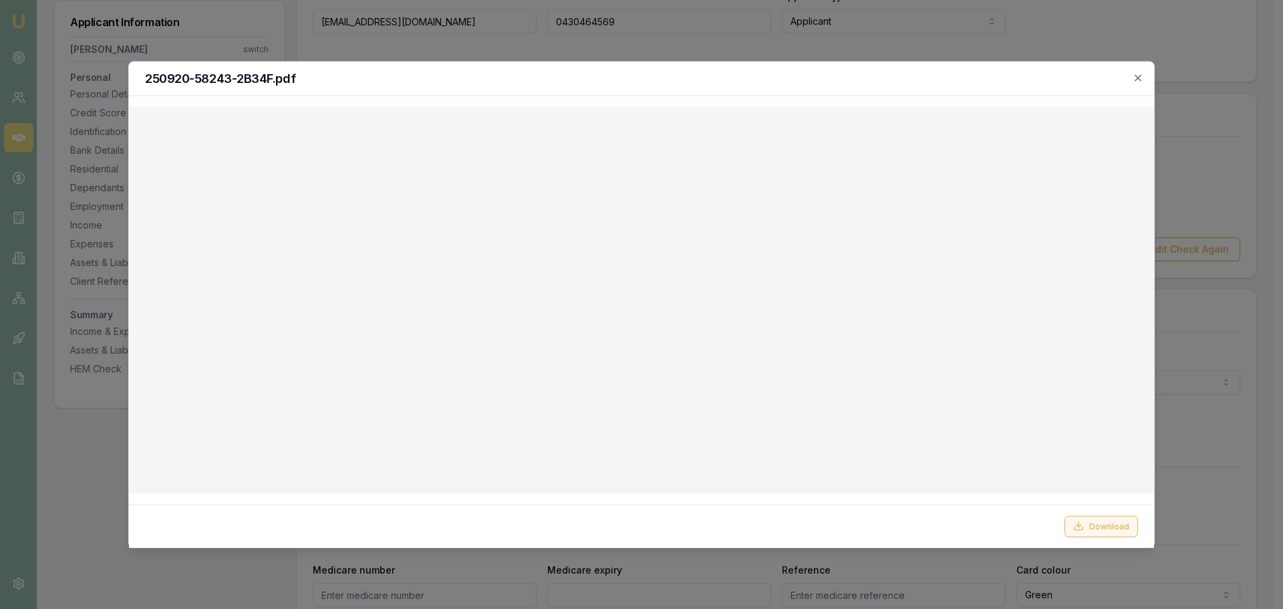
click at [1101, 529] on button "Download" at bounding box center [1102, 525] width 74 height 21
click at [1137, 77] on icon "button" at bounding box center [1138, 77] width 11 height 11
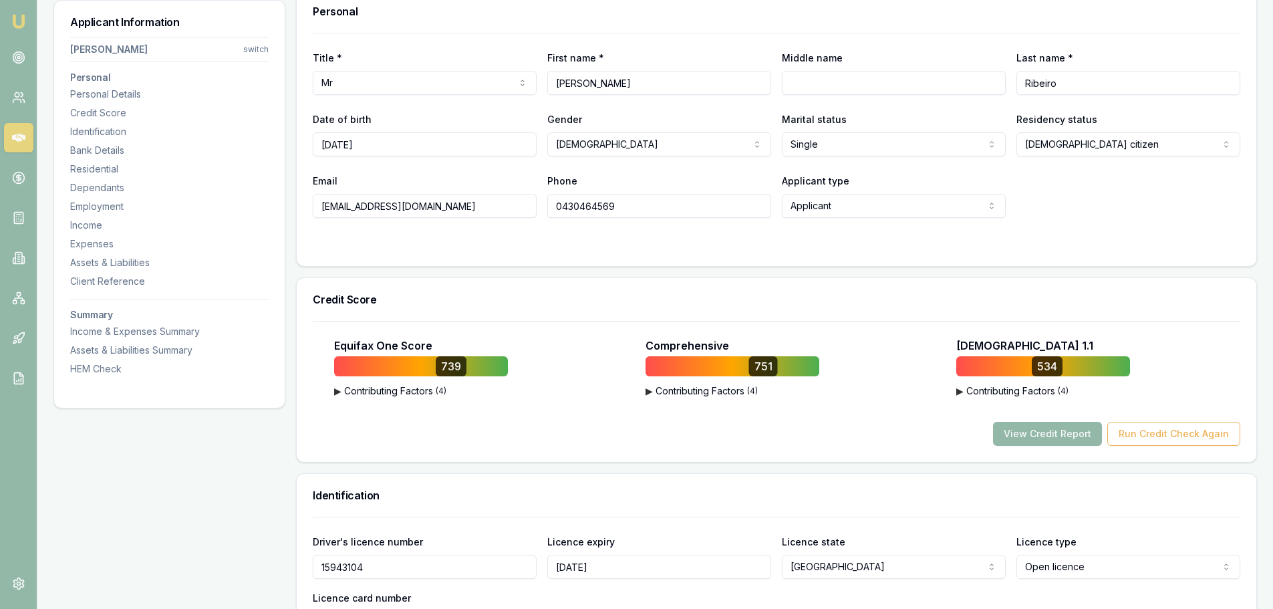
scroll to position [67, 0]
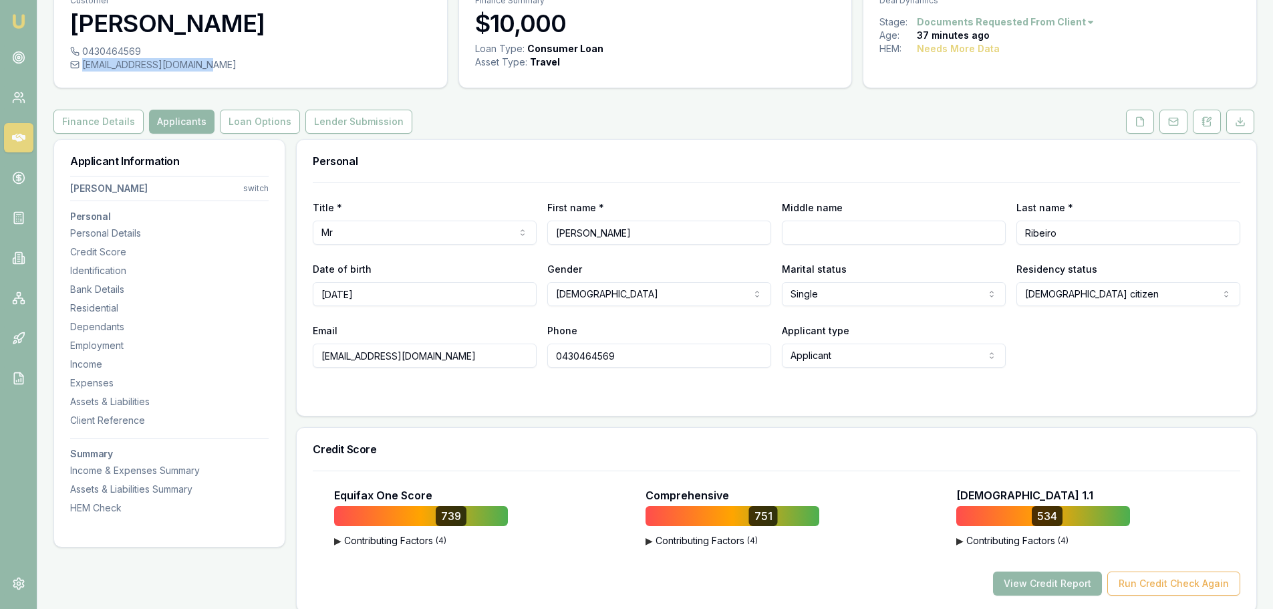
drag, startPoint x: 83, startPoint y: 65, endPoint x: 191, endPoint y: 68, distance: 107.7
click at [191, 68] on div "phil.ribeiro@hotmail.com" at bounding box center [250, 64] width 361 height 13
copy div "phil.ribeiro@hotmail.com"
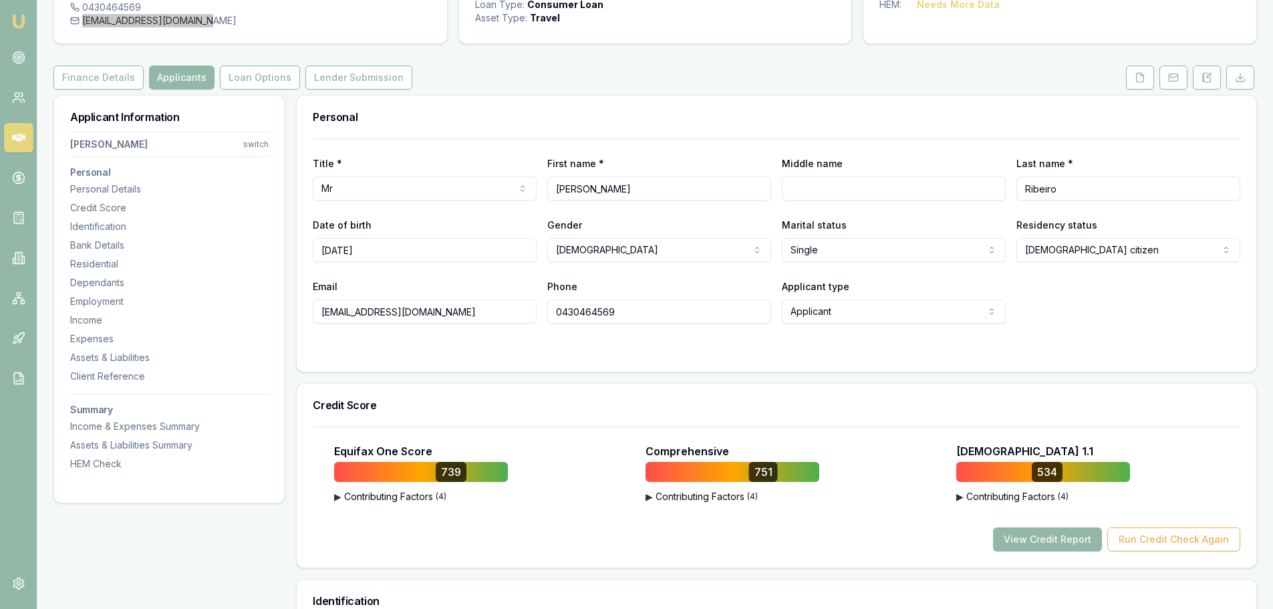
scroll to position [134, 0]
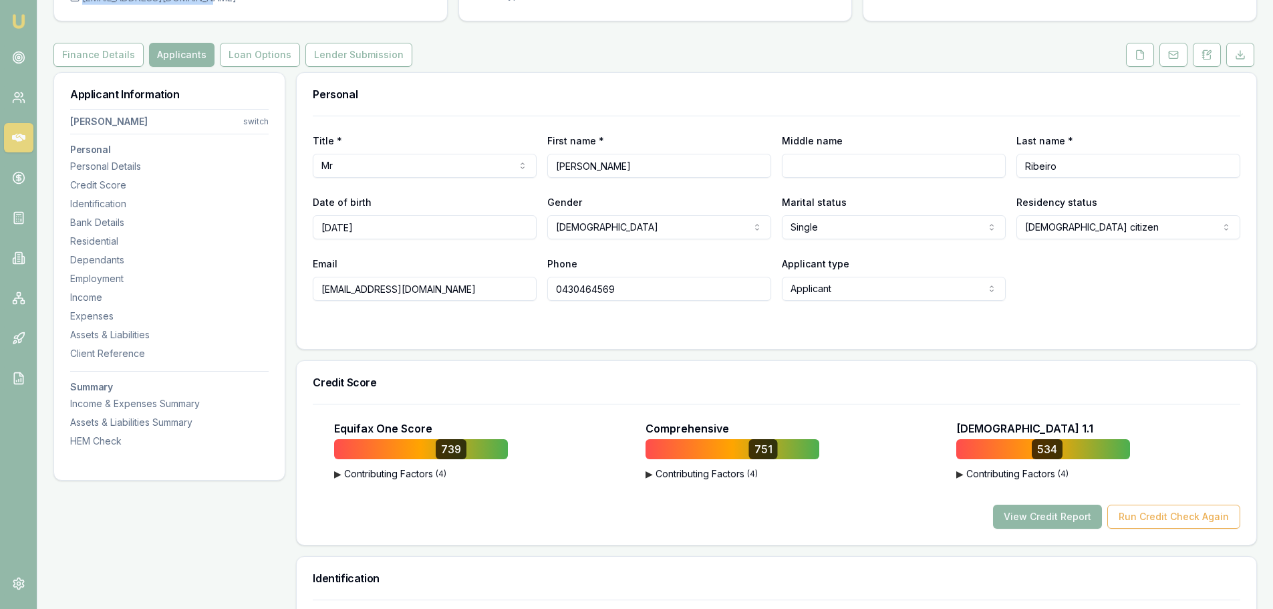
click at [1035, 518] on button "View Credit Report" at bounding box center [1047, 517] width 109 height 24
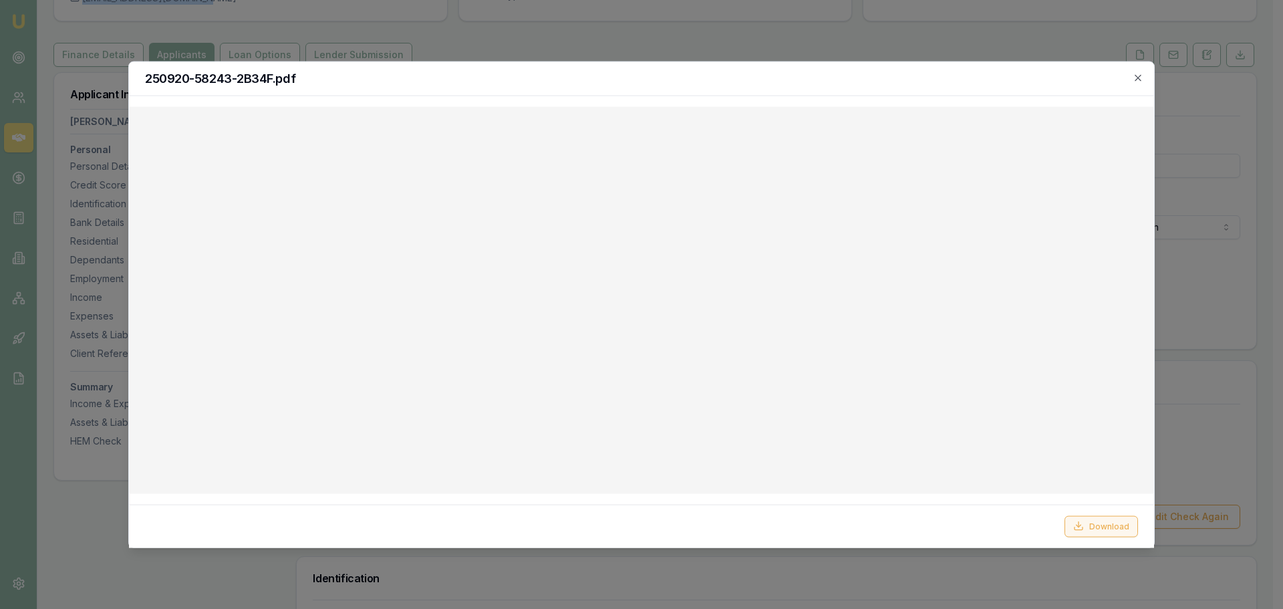
click at [1104, 523] on button "Download" at bounding box center [1102, 525] width 74 height 21
click at [1138, 79] on icon "button" at bounding box center [1138, 77] width 11 height 11
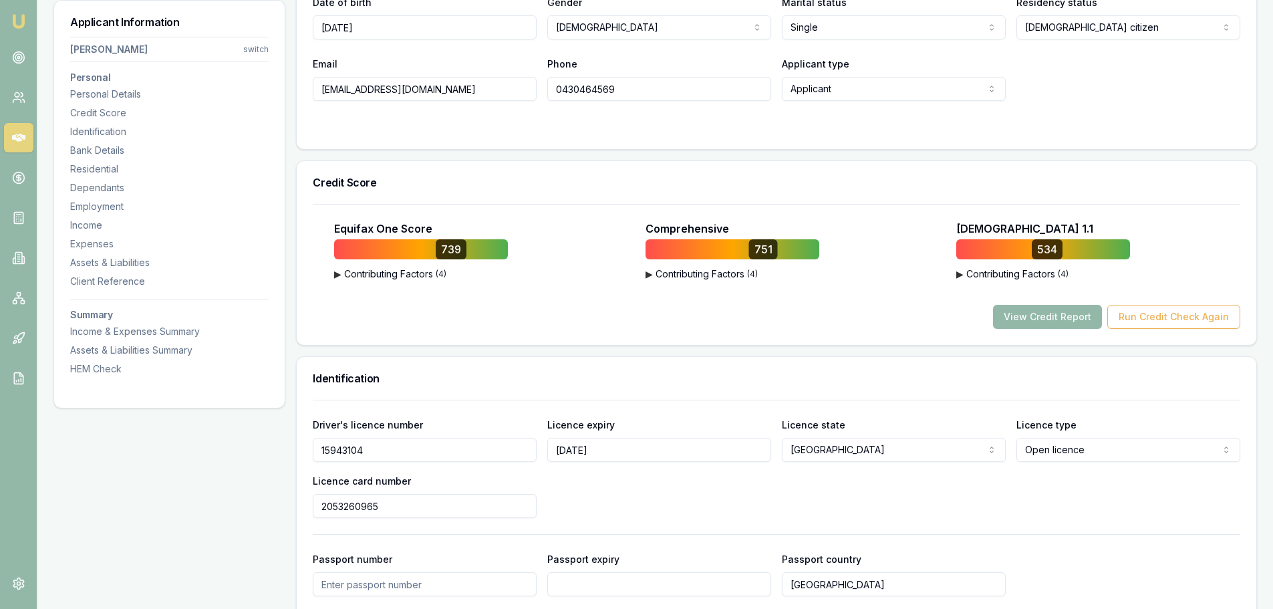
scroll to position [334, 0]
click at [1063, 273] on span "( 4 )" at bounding box center [1063, 273] width 11 height 11
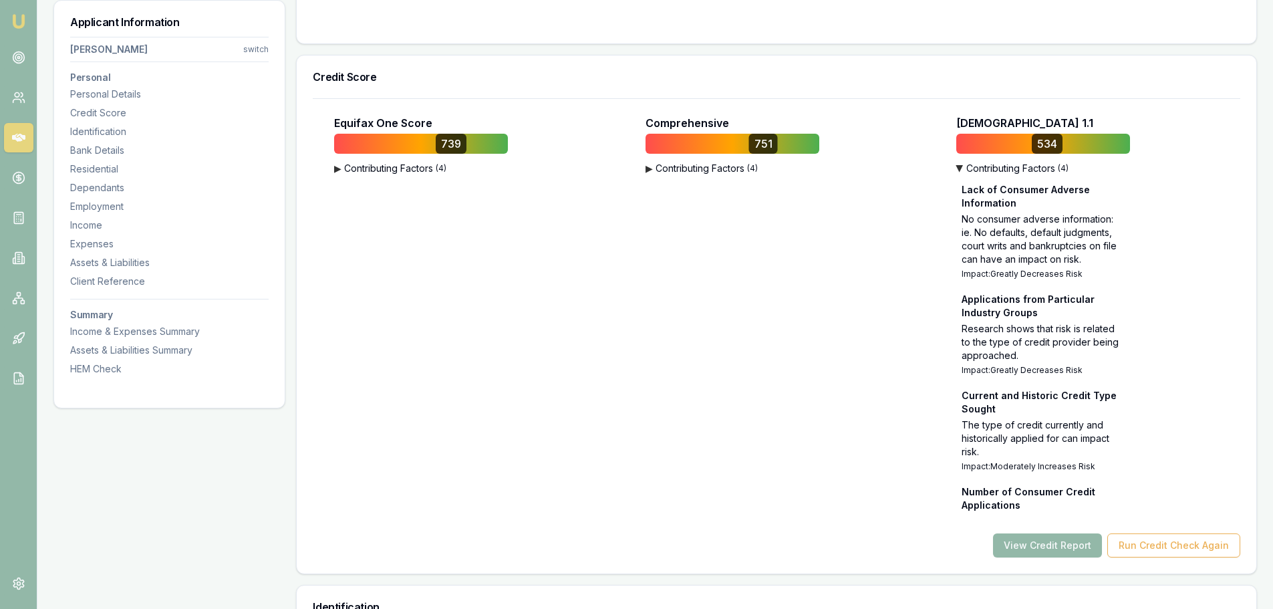
scroll to position [468, 0]
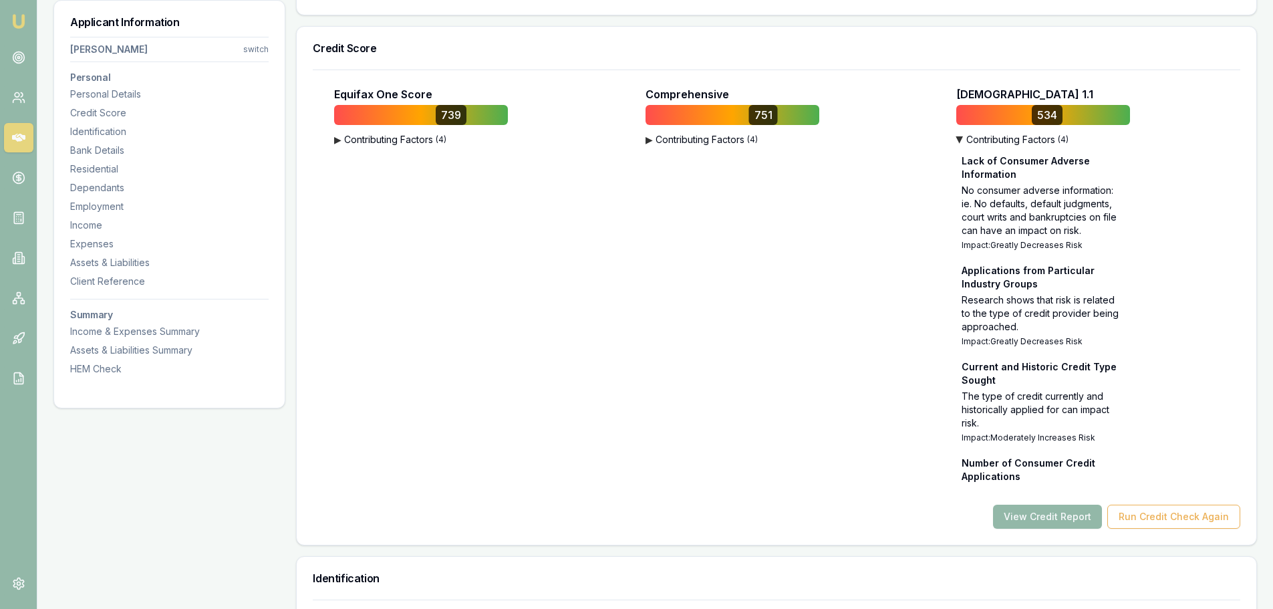
click at [711, 142] on button "▶ Contributing Factors ( 4 )" at bounding box center [733, 139] width 174 height 13
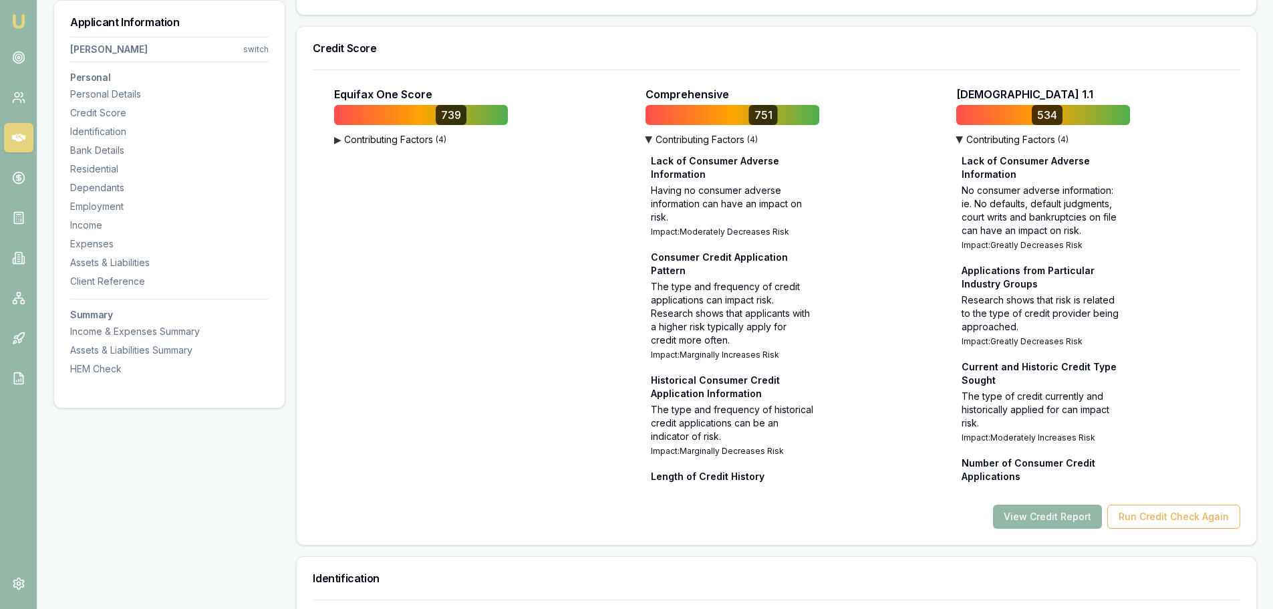
click at [432, 138] on button "▶ Contributing Factors ( 4 )" at bounding box center [421, 139] width 174 height 13
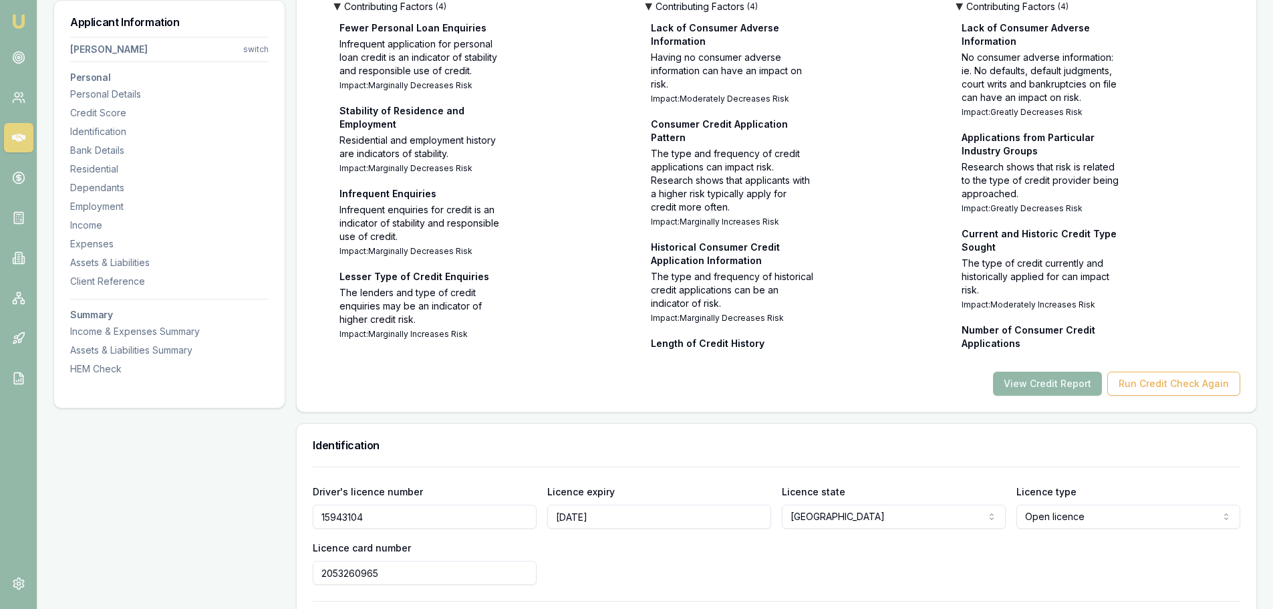
scroll to position [602, 0]
click at [1045, 384] on button "View Credit Report" at bounding box center [1047, 383] width 109 height 24
click at [1045, 383] on button "View Credit Report" at bounding box center [1047, 383] width 109 height 24
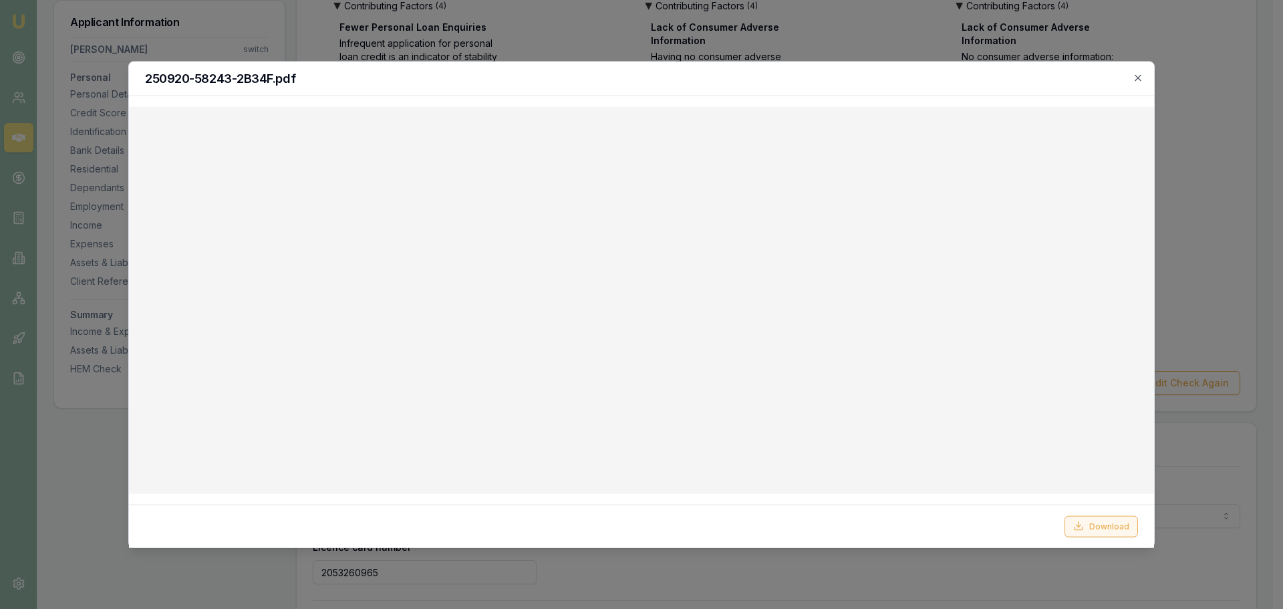
click at [1089, 527] on button "Download" at bounding box center [1102, 525] width 74 height 21
click at [1138, 78] on icon "button" at bounding box center [1138, 77] width 6 height 6
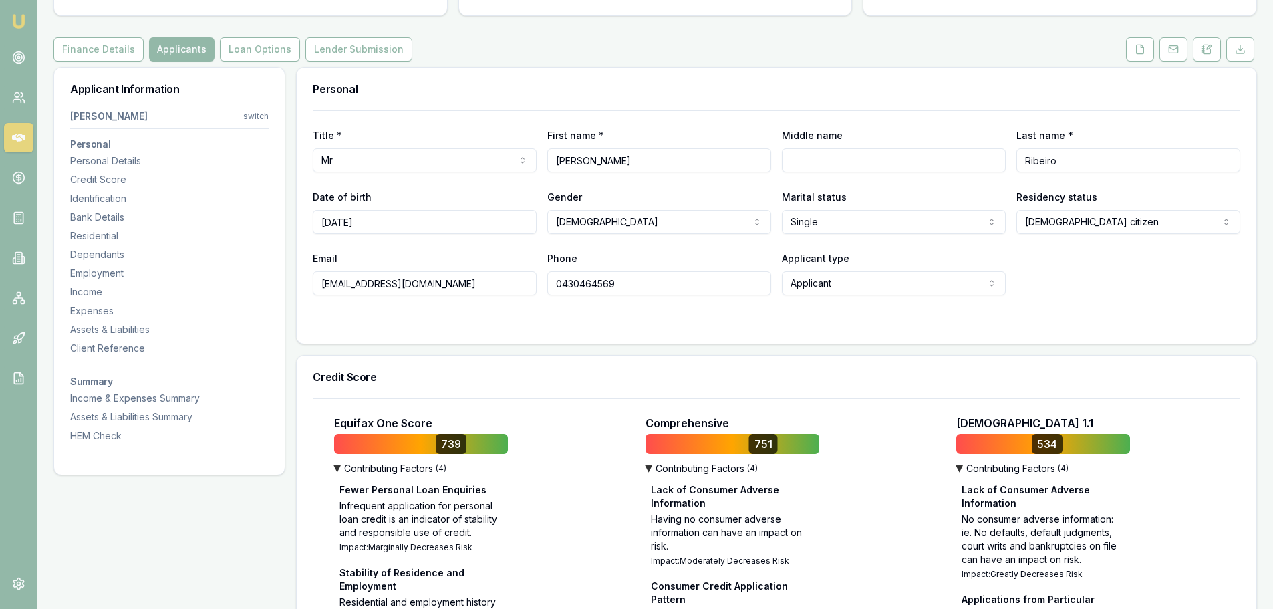
scroll to position [0, 0]
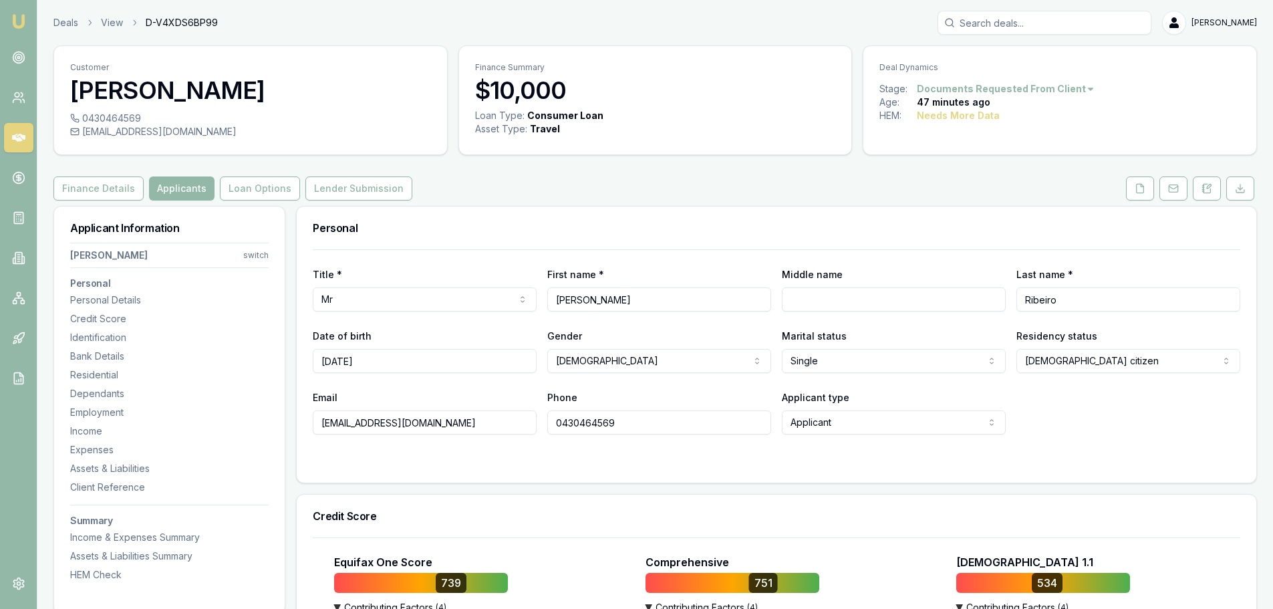
click at [257, 134] on div "phil.ribeiro@hotmail.com" at bounding box center [250, 131] width 361 height 13
